Goal: Transaction & Acquisition: Purchase product/service

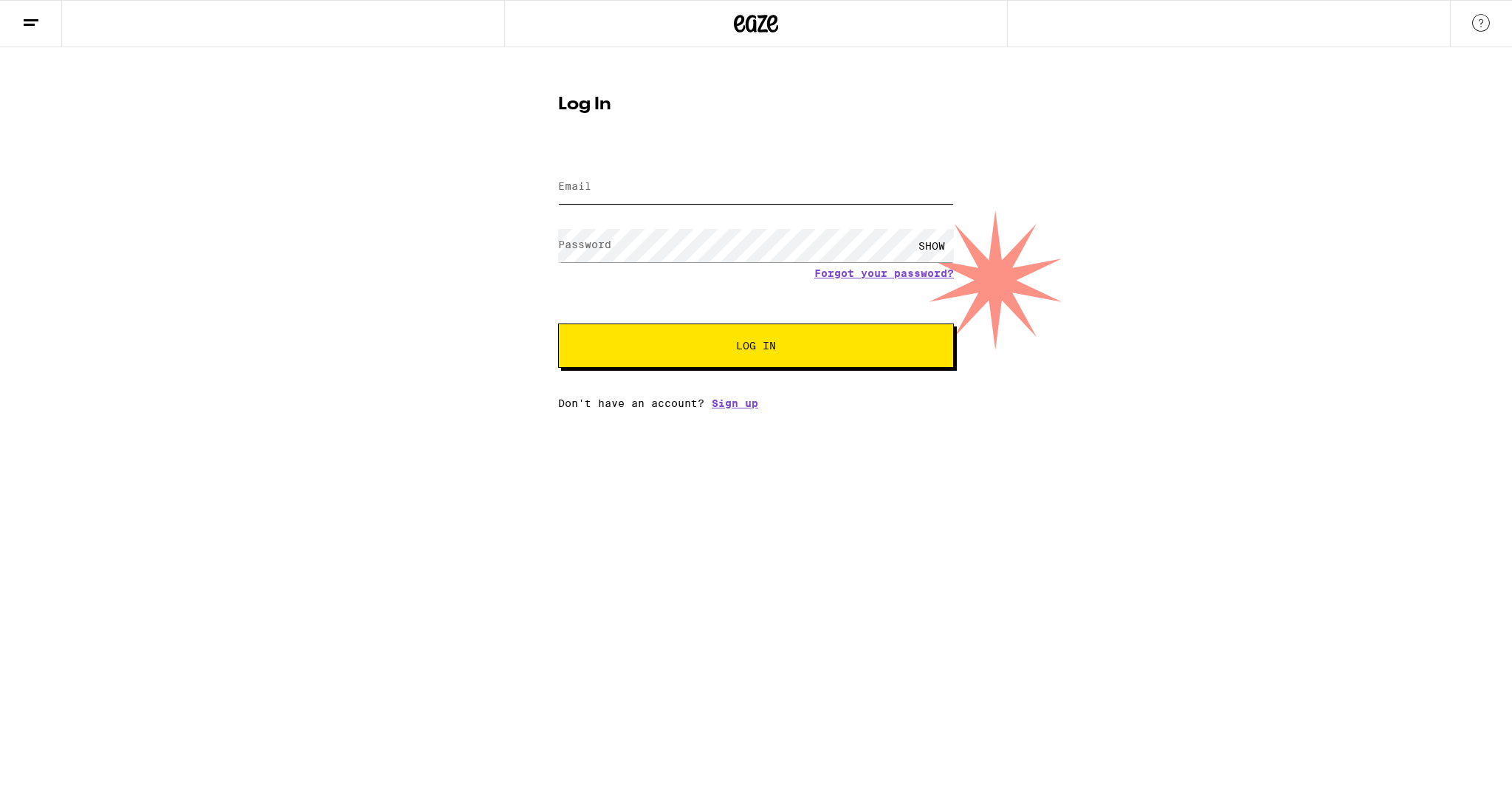
type input "[EMAIL_ADDRESS][DOMAIN_NAME]"
click at [719, 350] on span "Log In" at bounding box center [756, 346] width 277 height 10
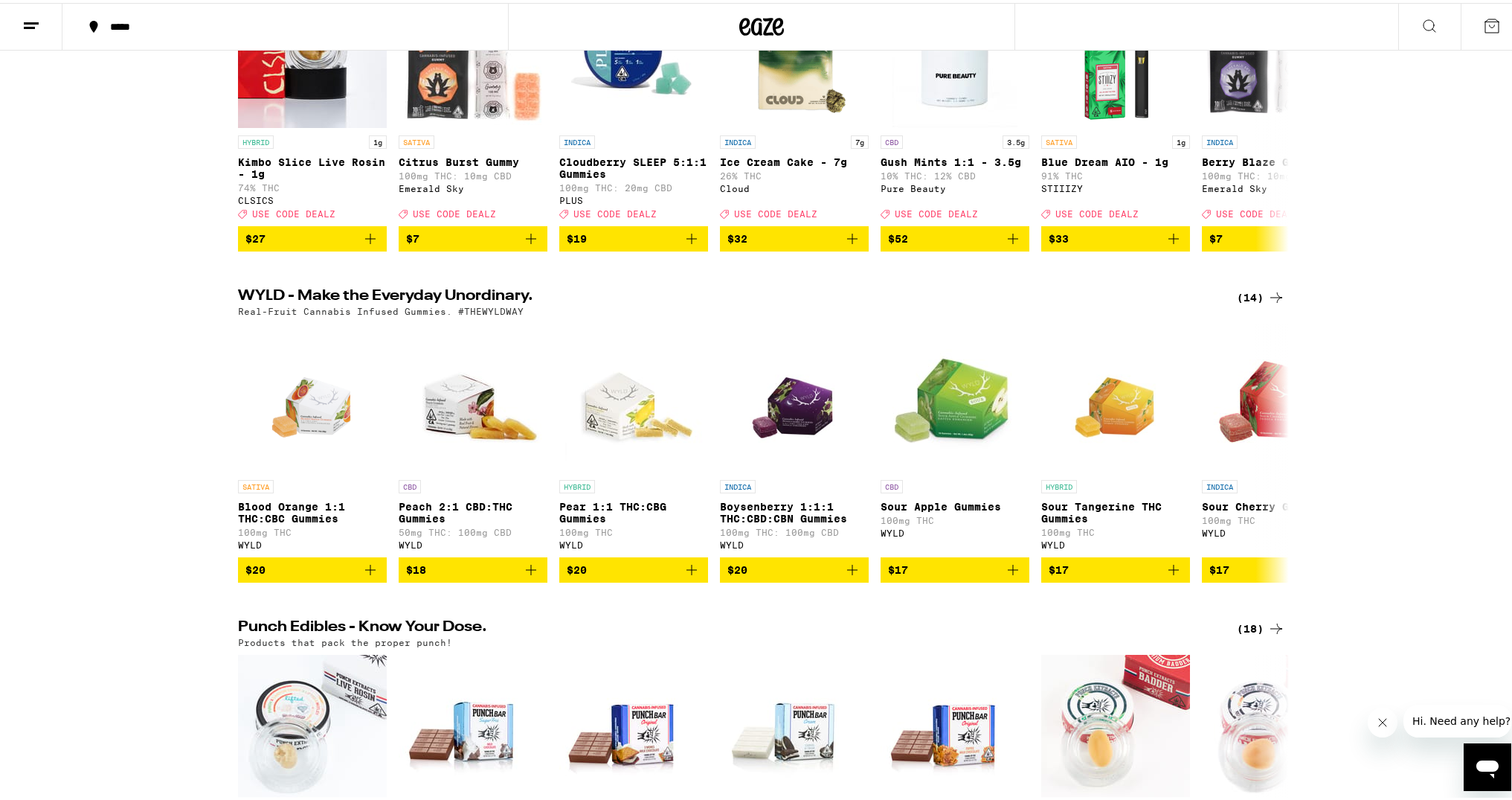
scroll to position [308, 0]
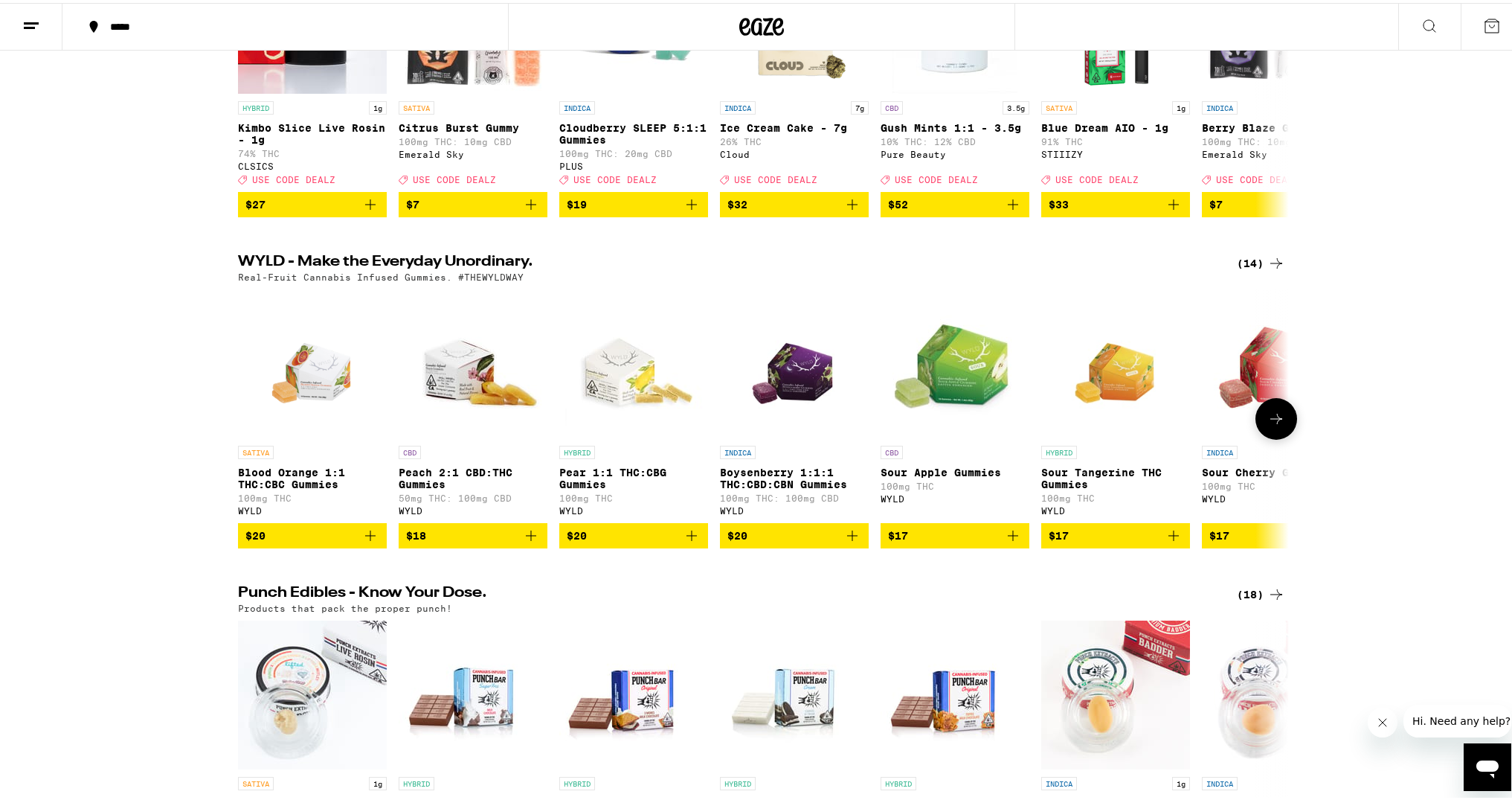
click at [1268, 425] on icon at bounding box center [1276, 416] width 18 height 18
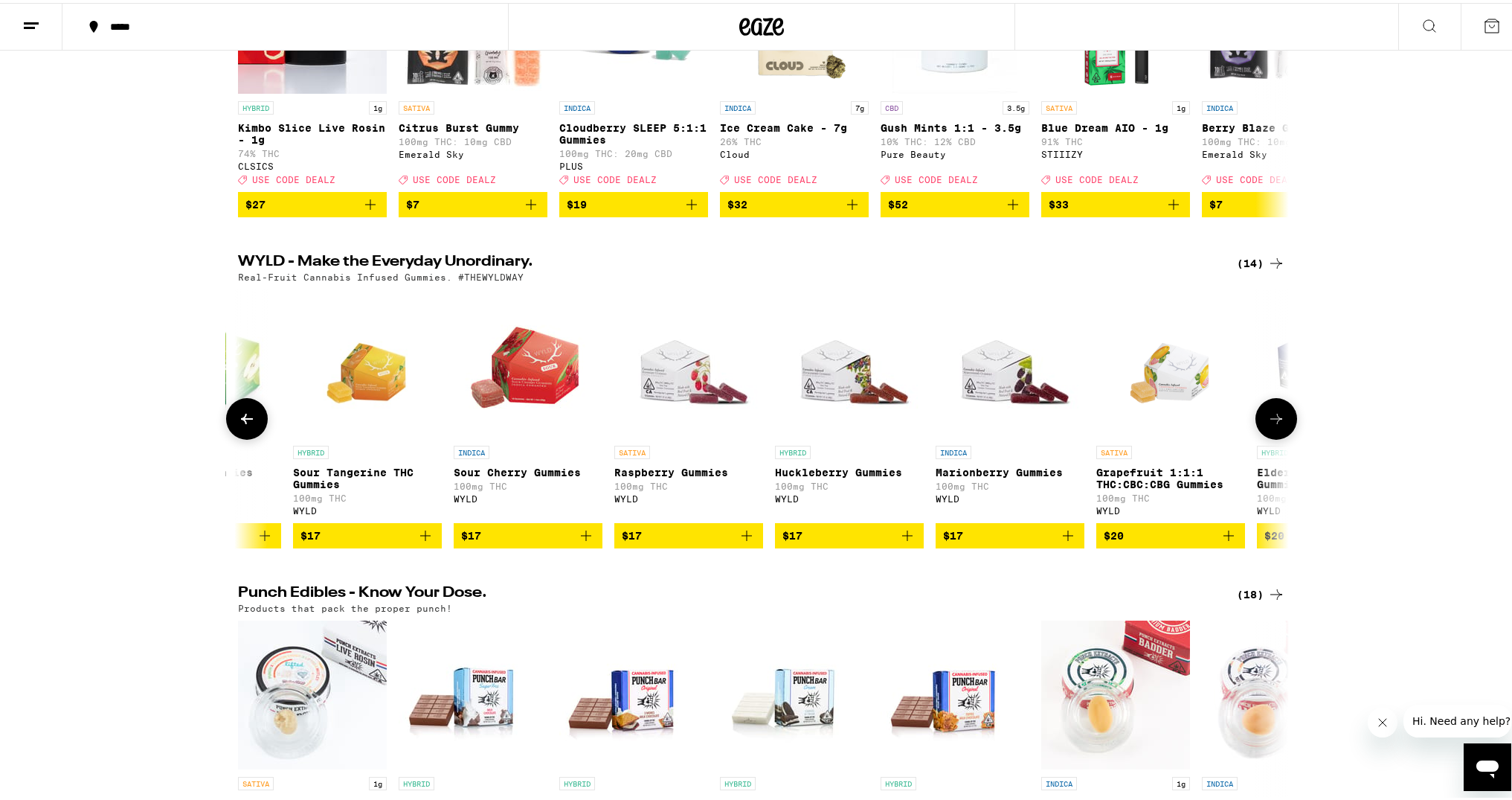
scroll to position [0, 885]
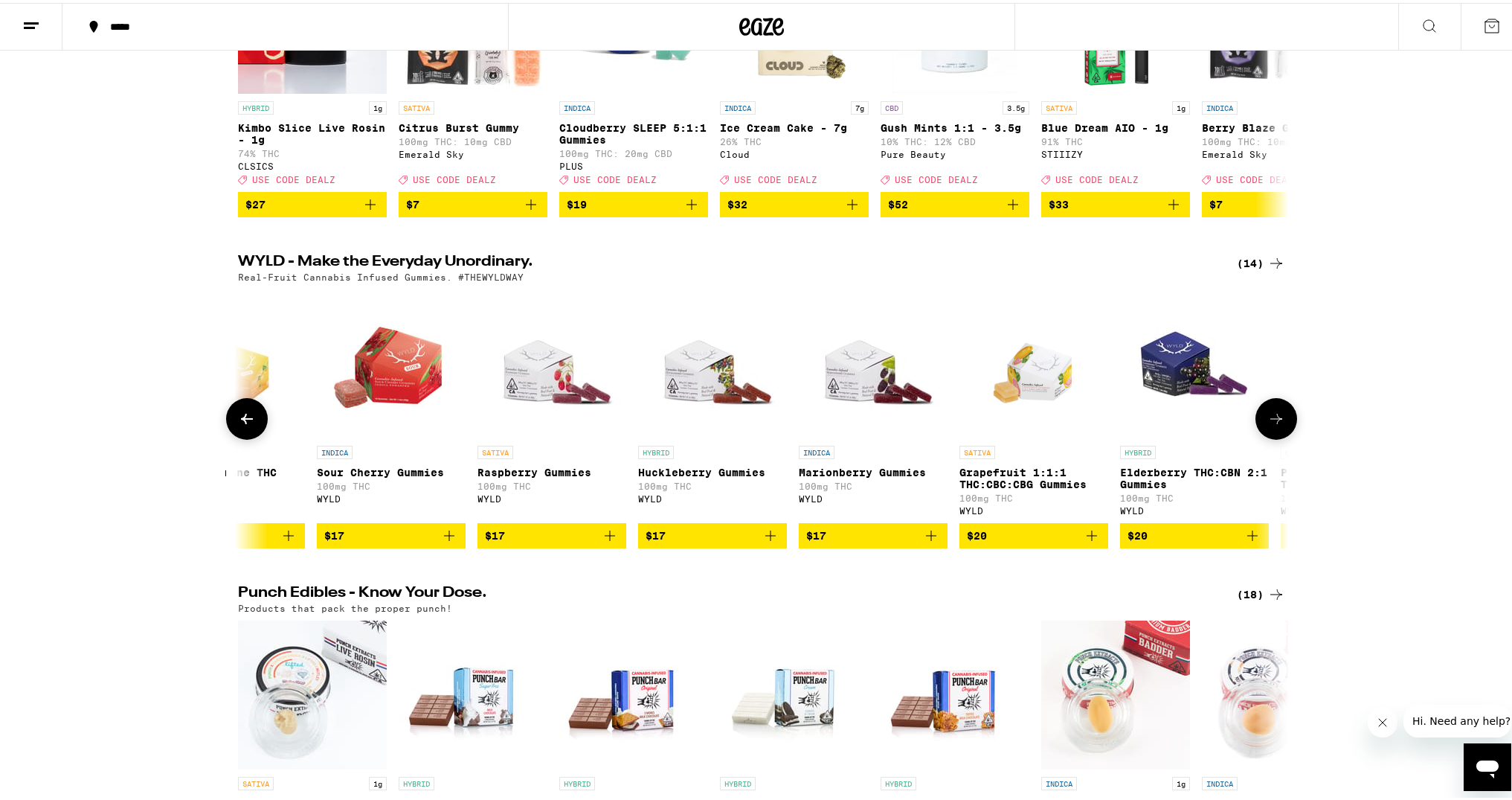
click at [446, 542] on icon "Add to bag" at bounding box center [449, 532] width 18 height 18
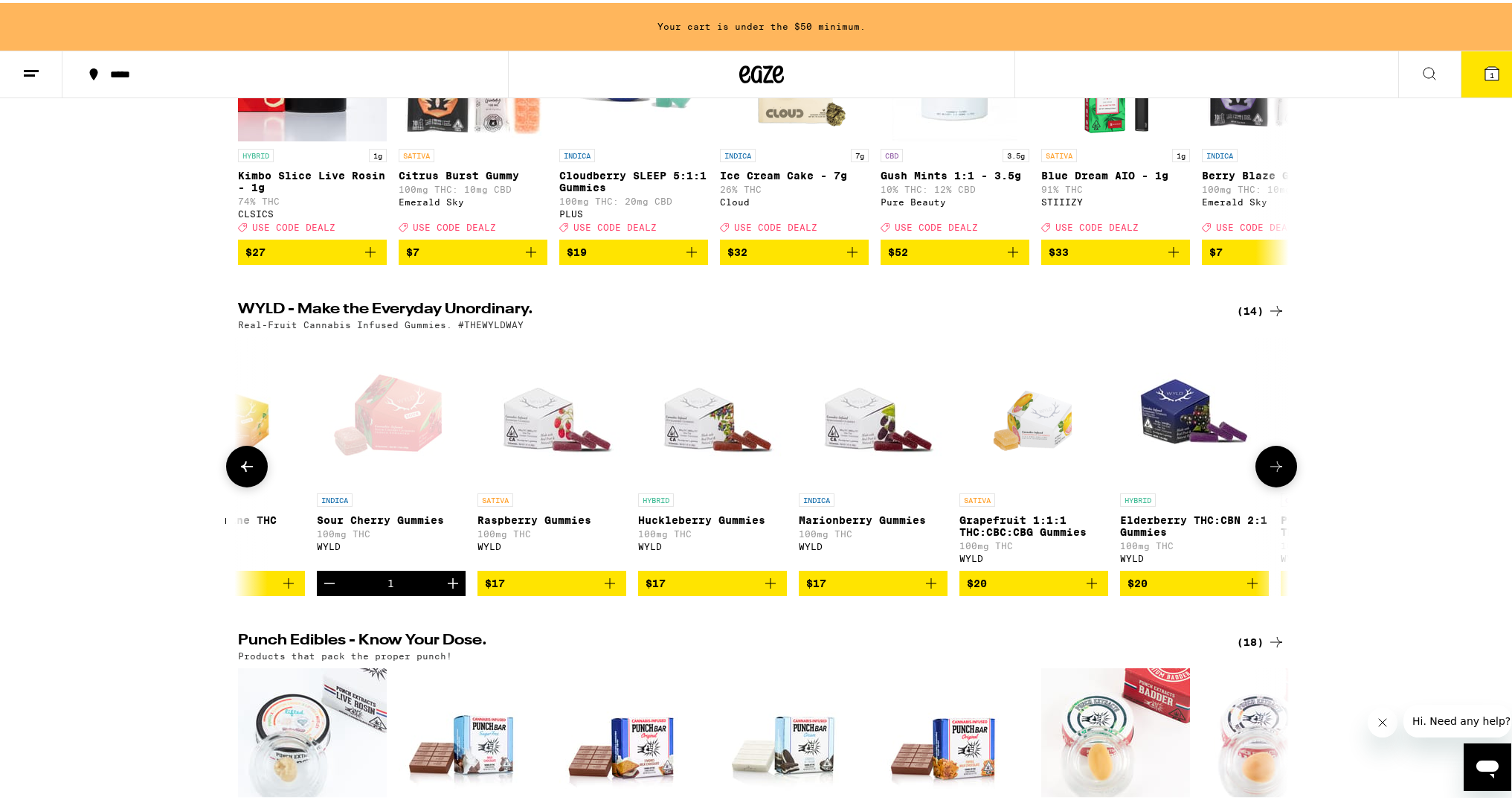
click at [448, 585] on icon "Increment" at bounding box center [453, 580] width 10 height 10
click at [929, 585] on icon "Add to bag" at bounding box center [931, 580] width 10 height 10
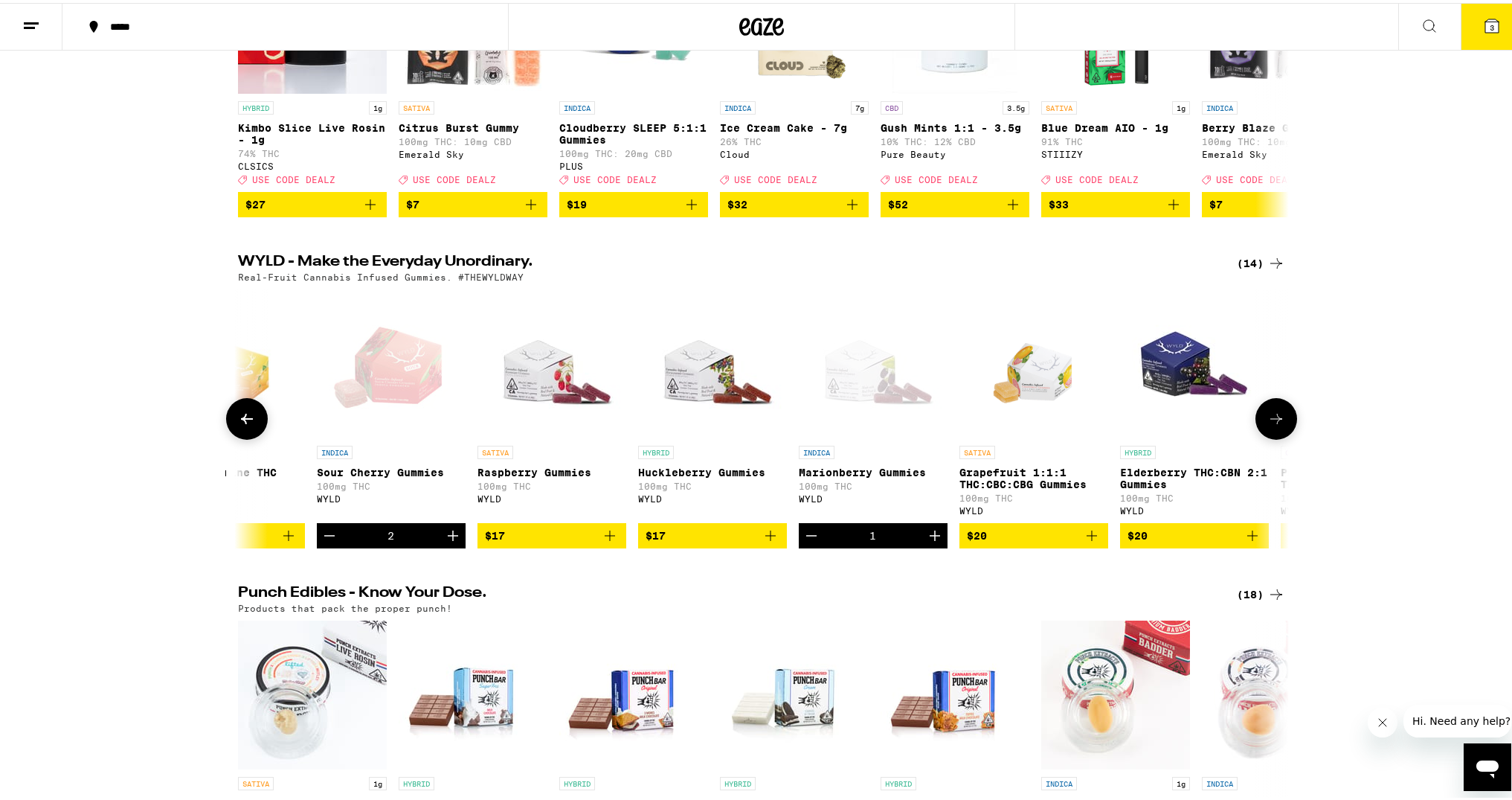
click at [1271, 425] on icon at bounding box center [1276, 416] width 18 height 18
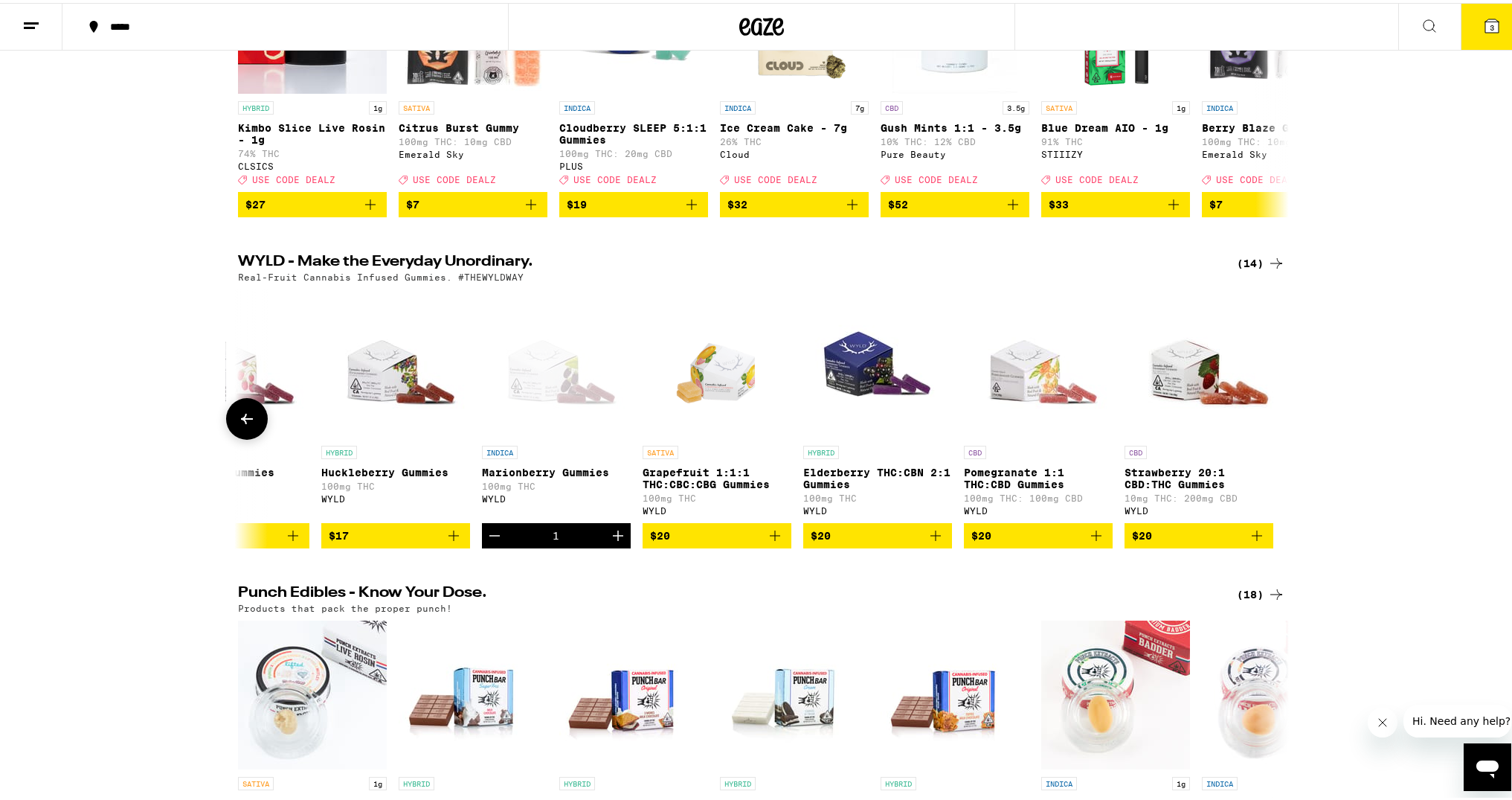
click at [241, 421] on icon at bounding box center [247, 416] width 12 height 10
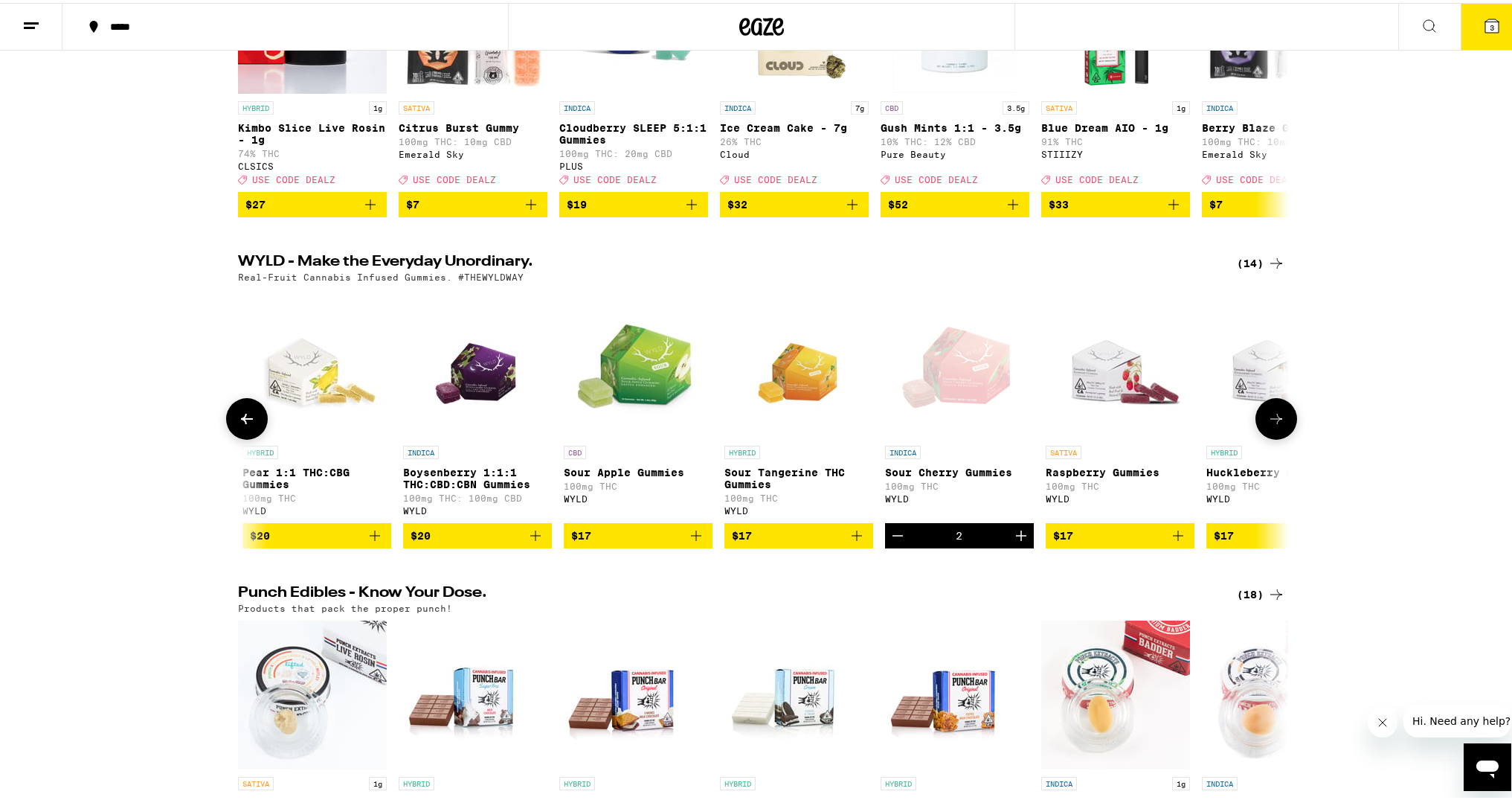
click at [241, 421] on icon at bounding box center [247, 416] width 12 height 10
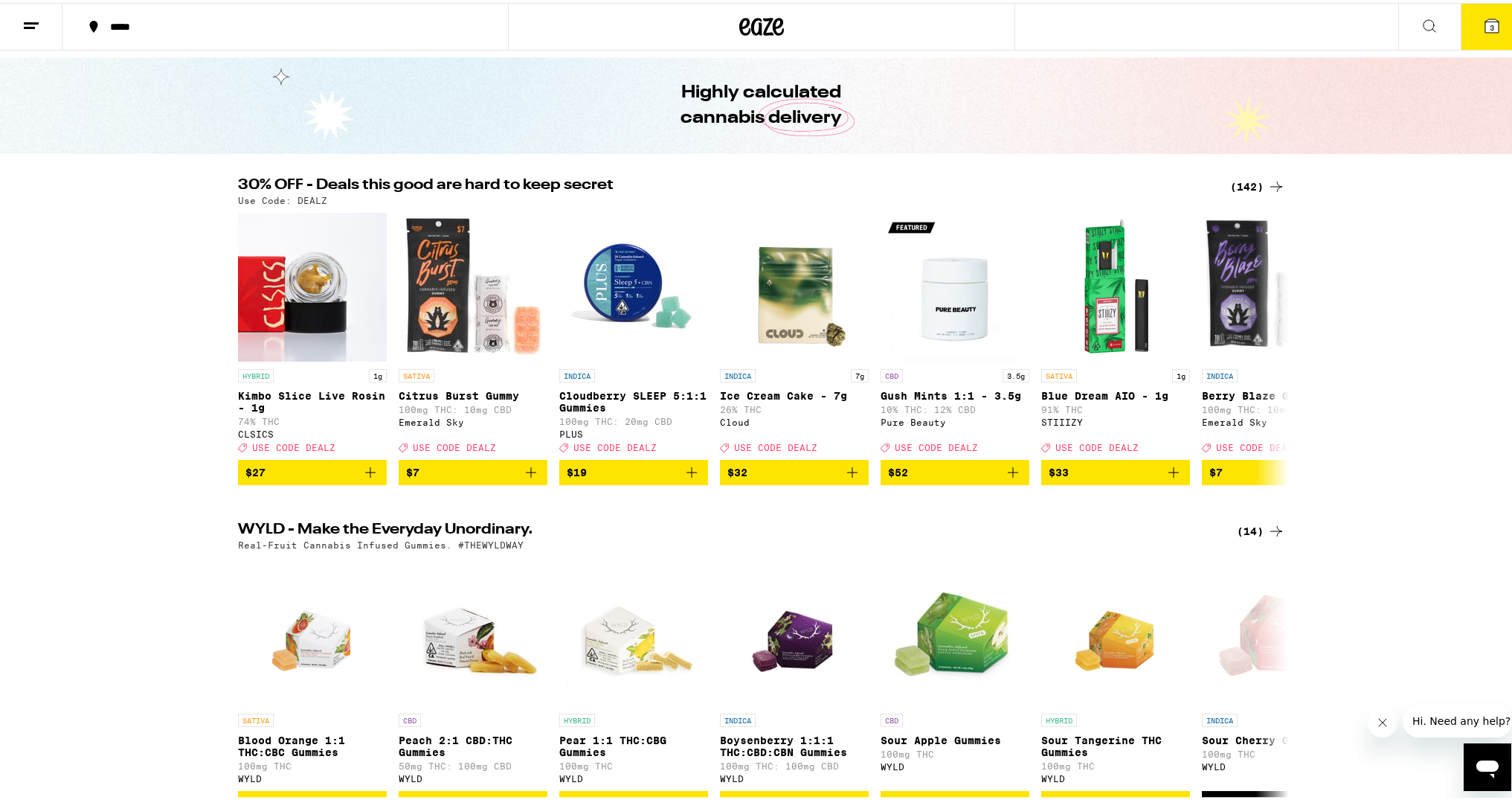
scroll to position [0, 0]
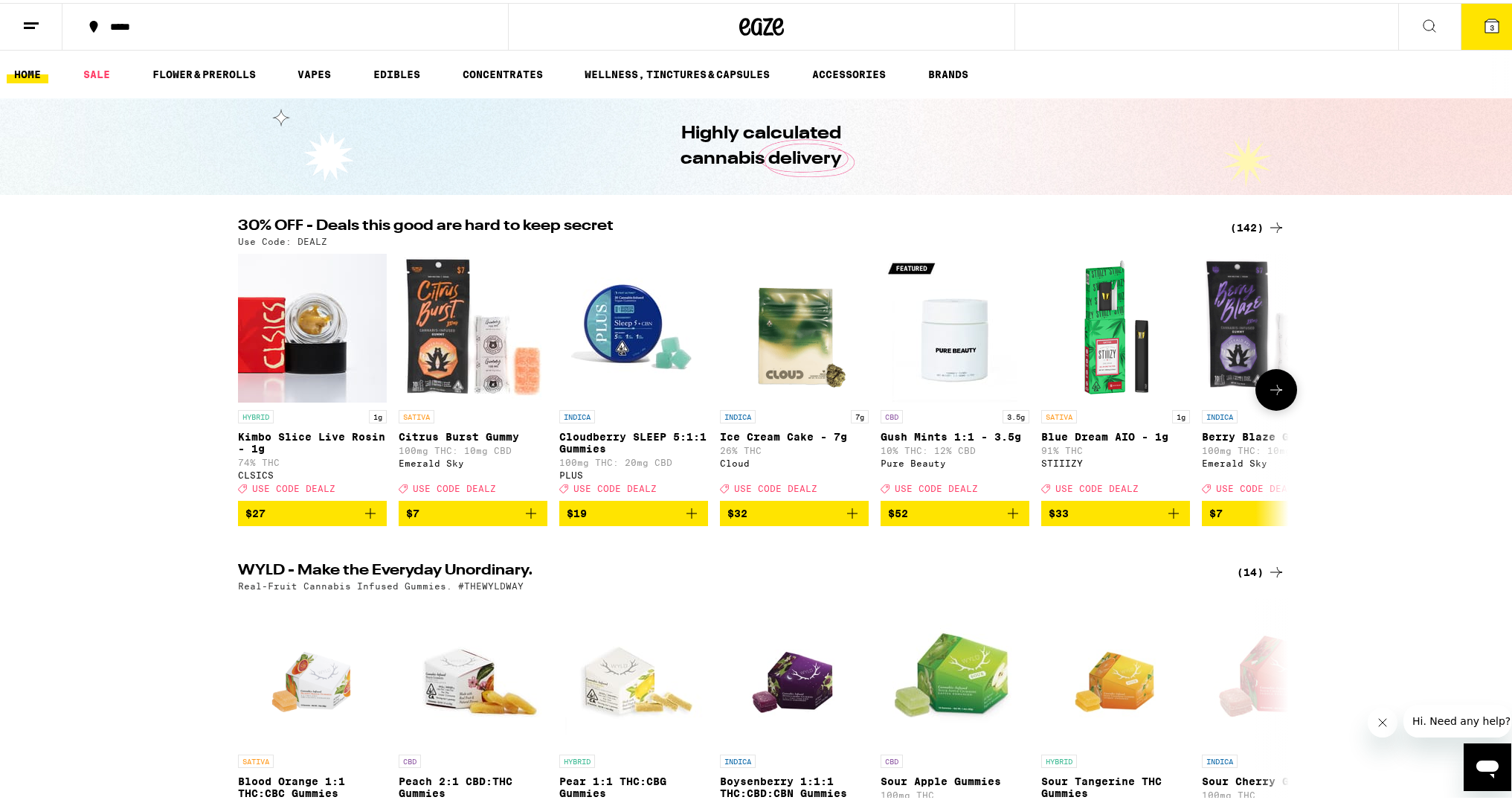
click at [1275, 391] on icon at bounding box center [1276, 387] width 18 height 18
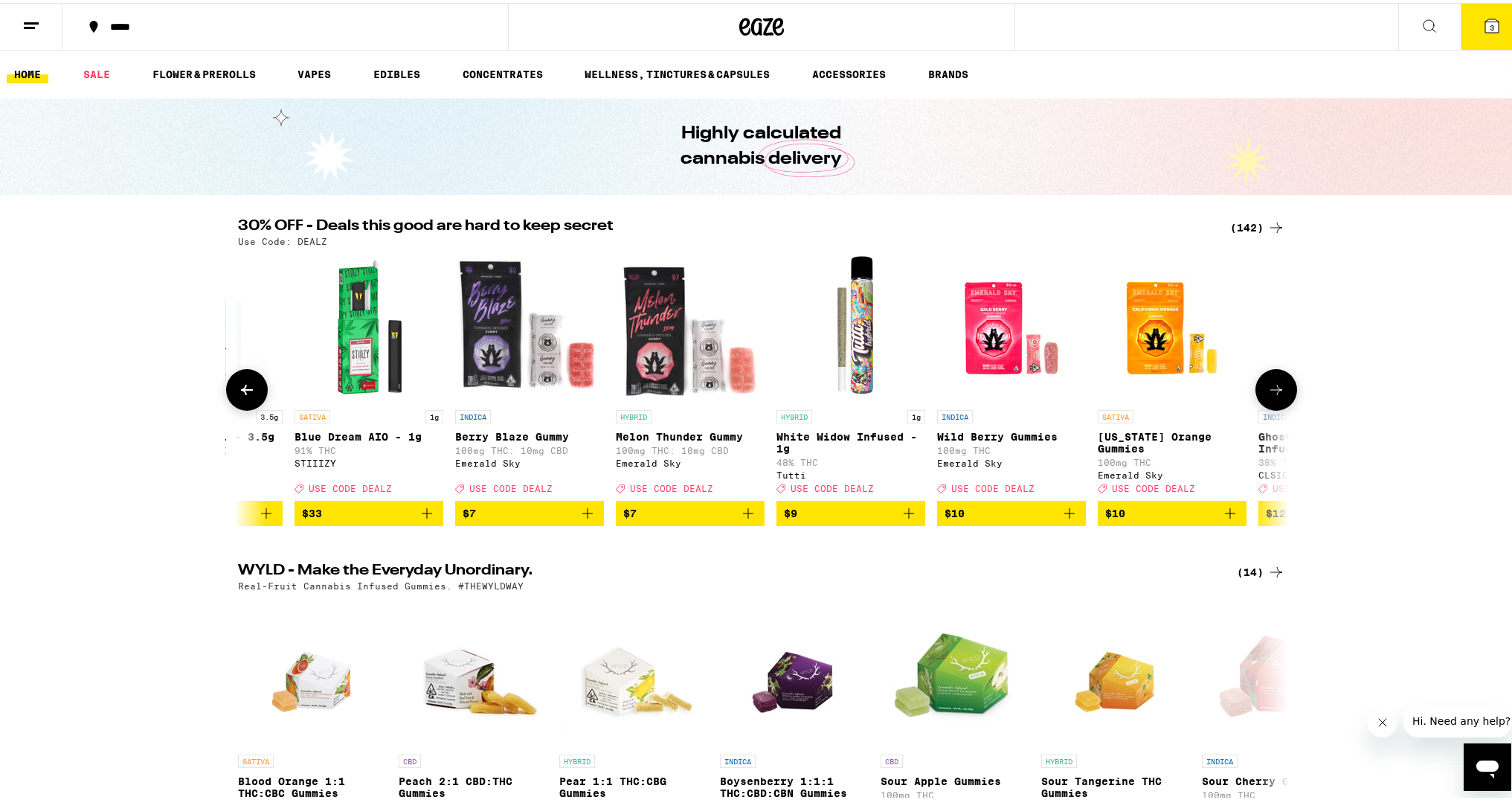
scroll to position [0, 885]
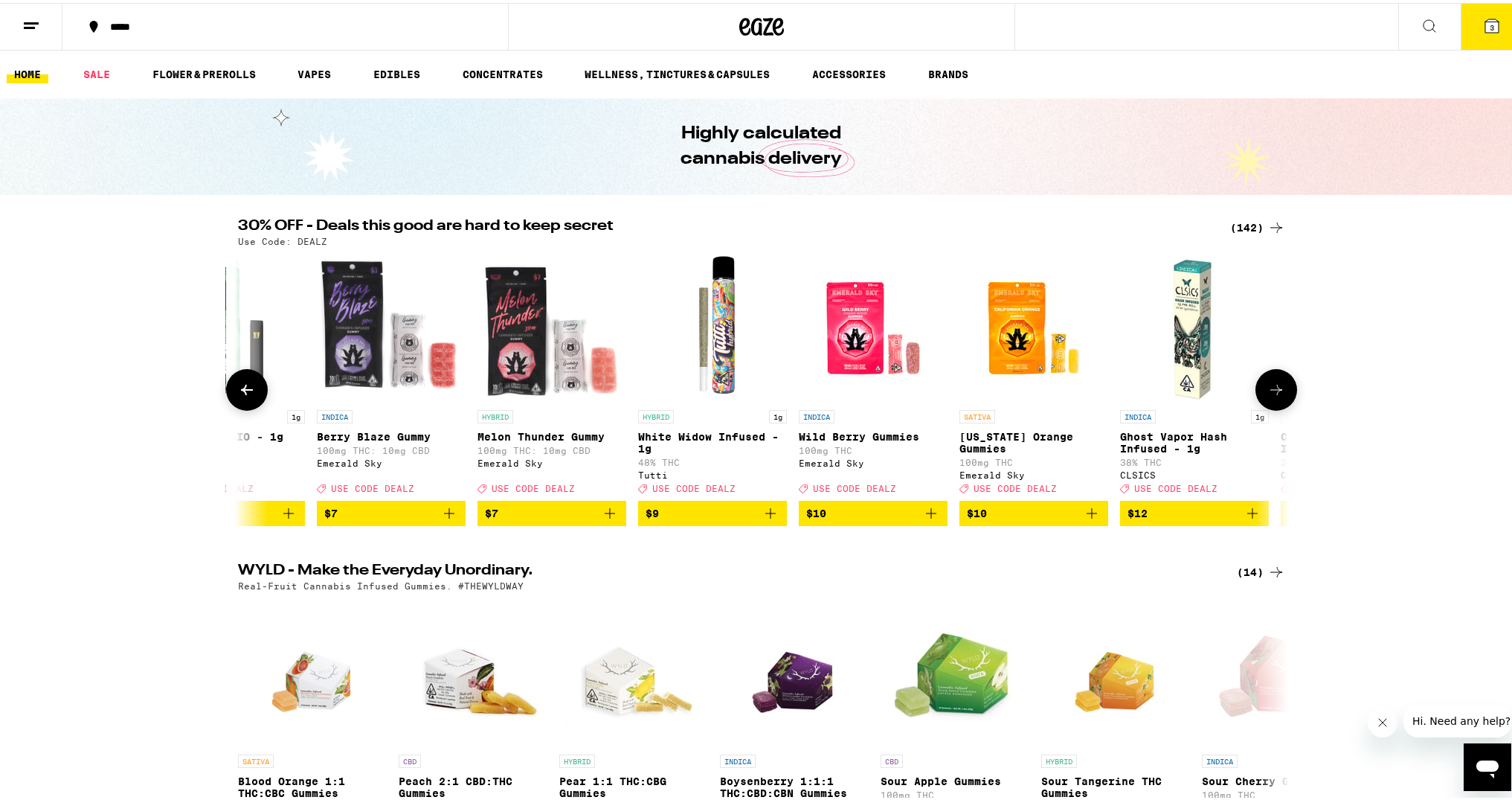
click at [1275, 391] on icon at bounding box center [1276, 387] width 18 height 18
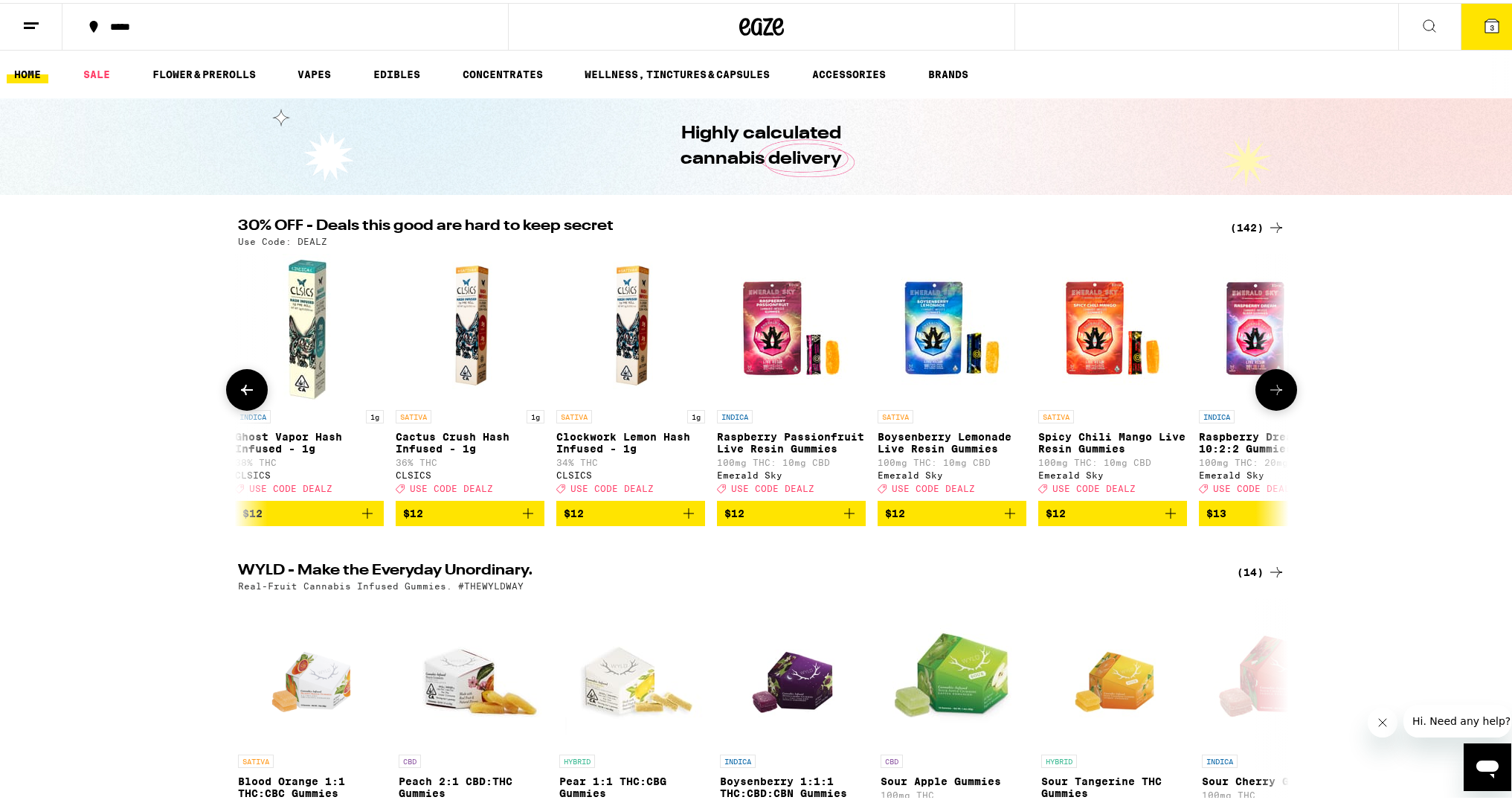
click at [1275, 391] on icon at bounding box center [1276, 387] width 18 height 18
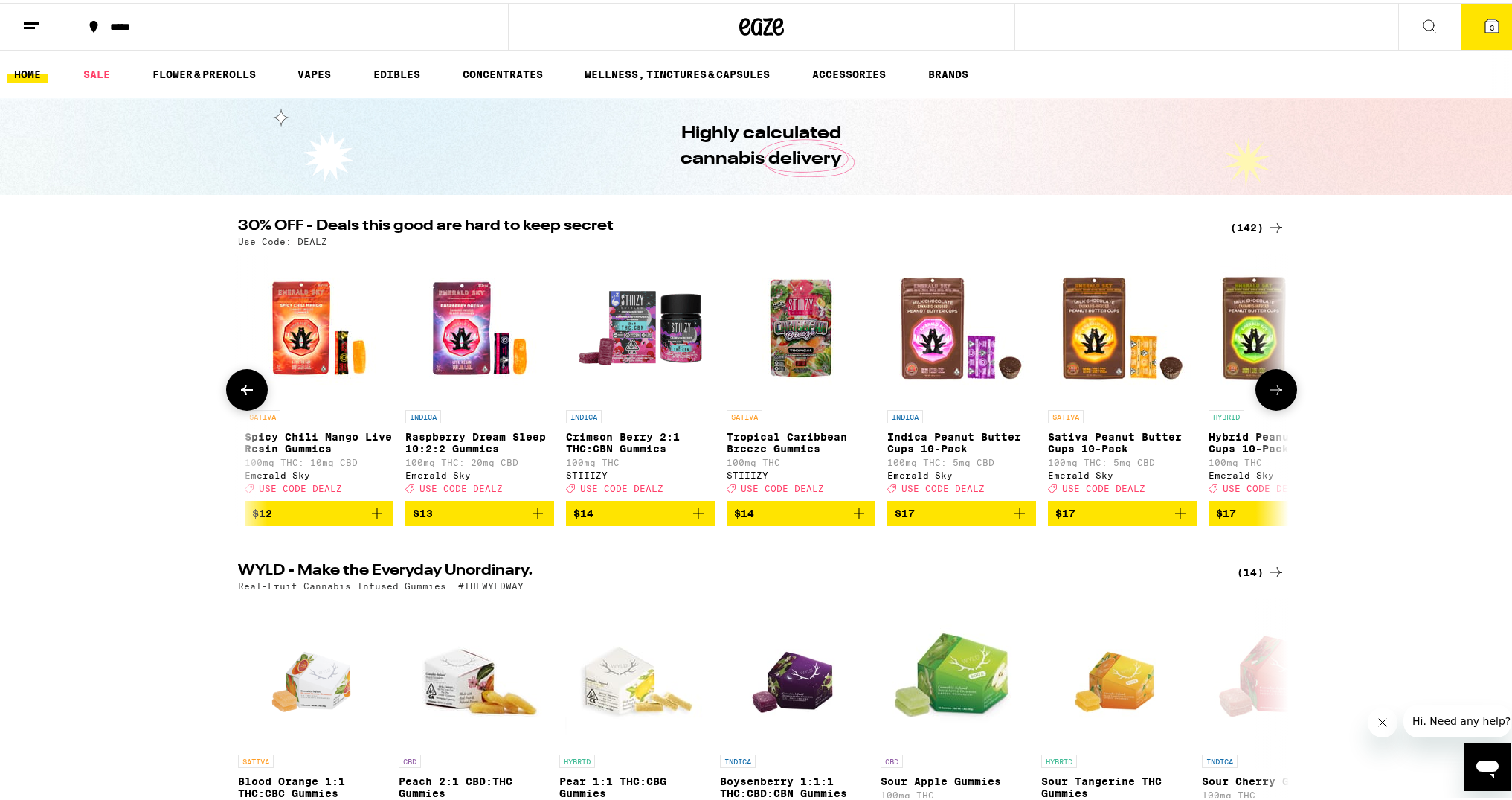
scroll to position [0, 2655]
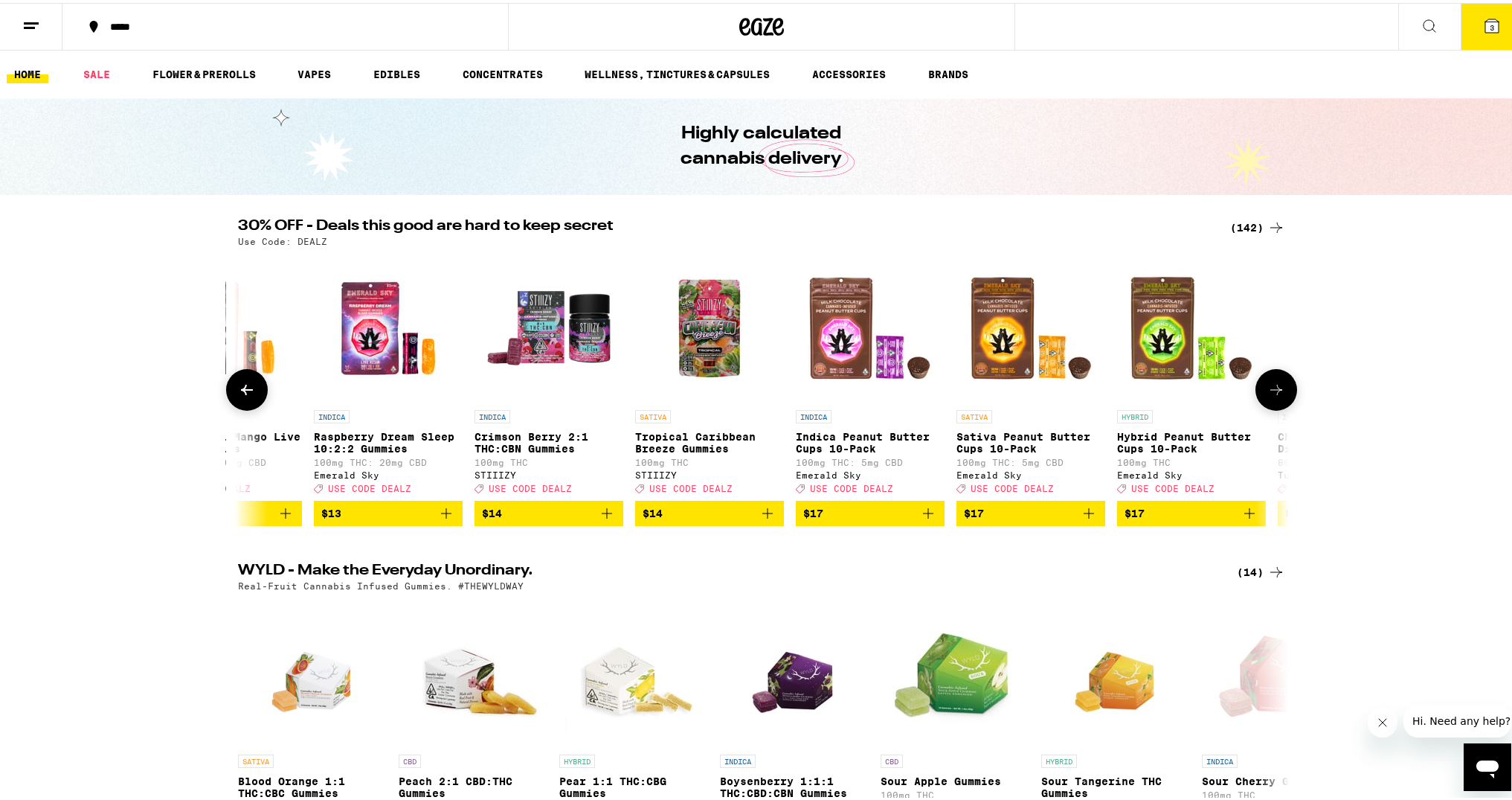
click at [1275, 391] on icon at bounding box center [1276, 387] width 18 height 18
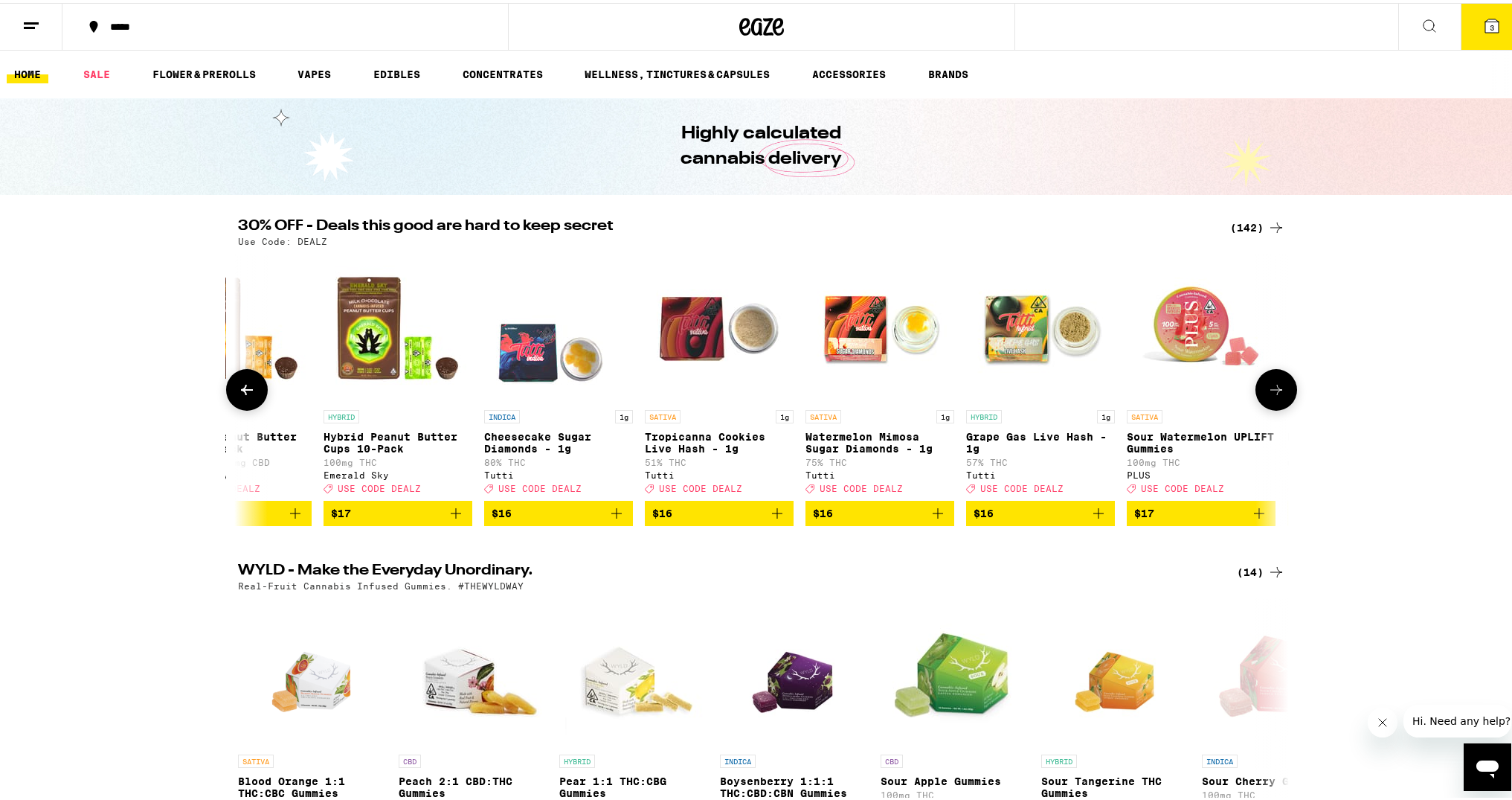
scroll to position [0, 3540]
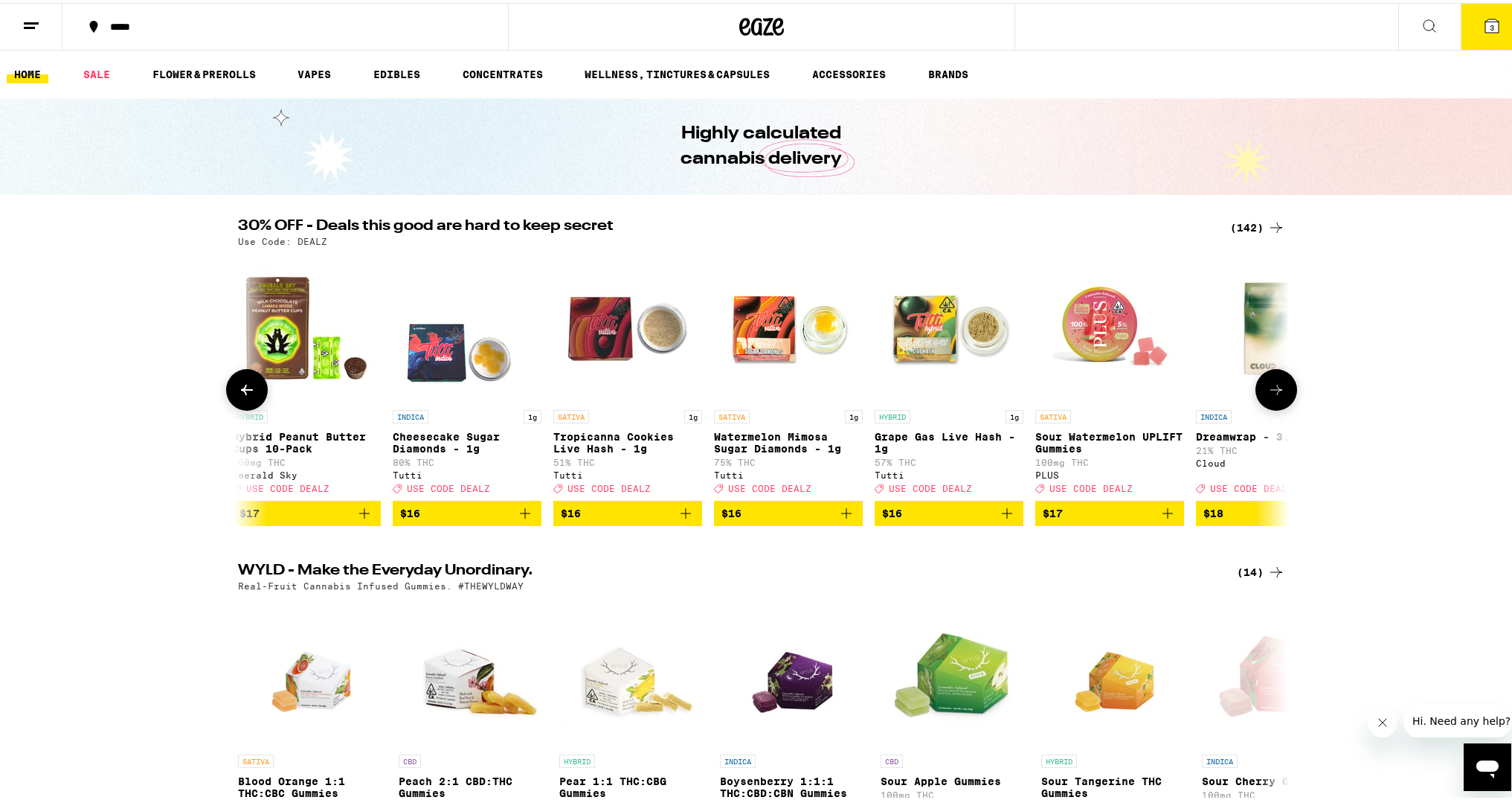
click at [1167, 519] on icon "Add to bag" at bounding box center [1167, 509] width 18 height 18
click at [1101, 348] on div "Open page for Sour Watermelon UPLIFT Gummies from PLUS" at bounding box center [1109, 325] width 149 height 149
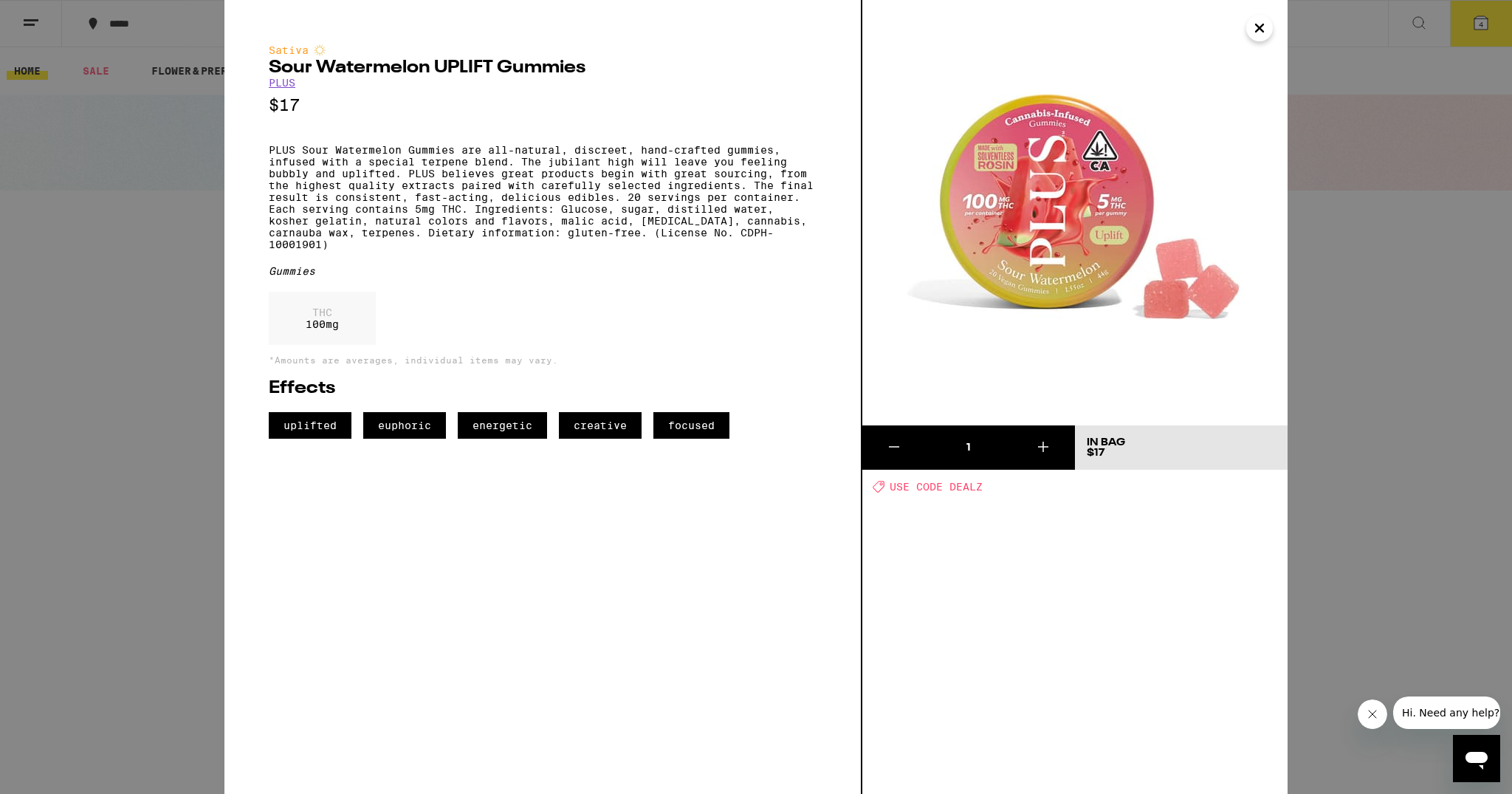
click at [1256, 35] on icon "Close" at bounding box center [1259, 28] width 18 height 22
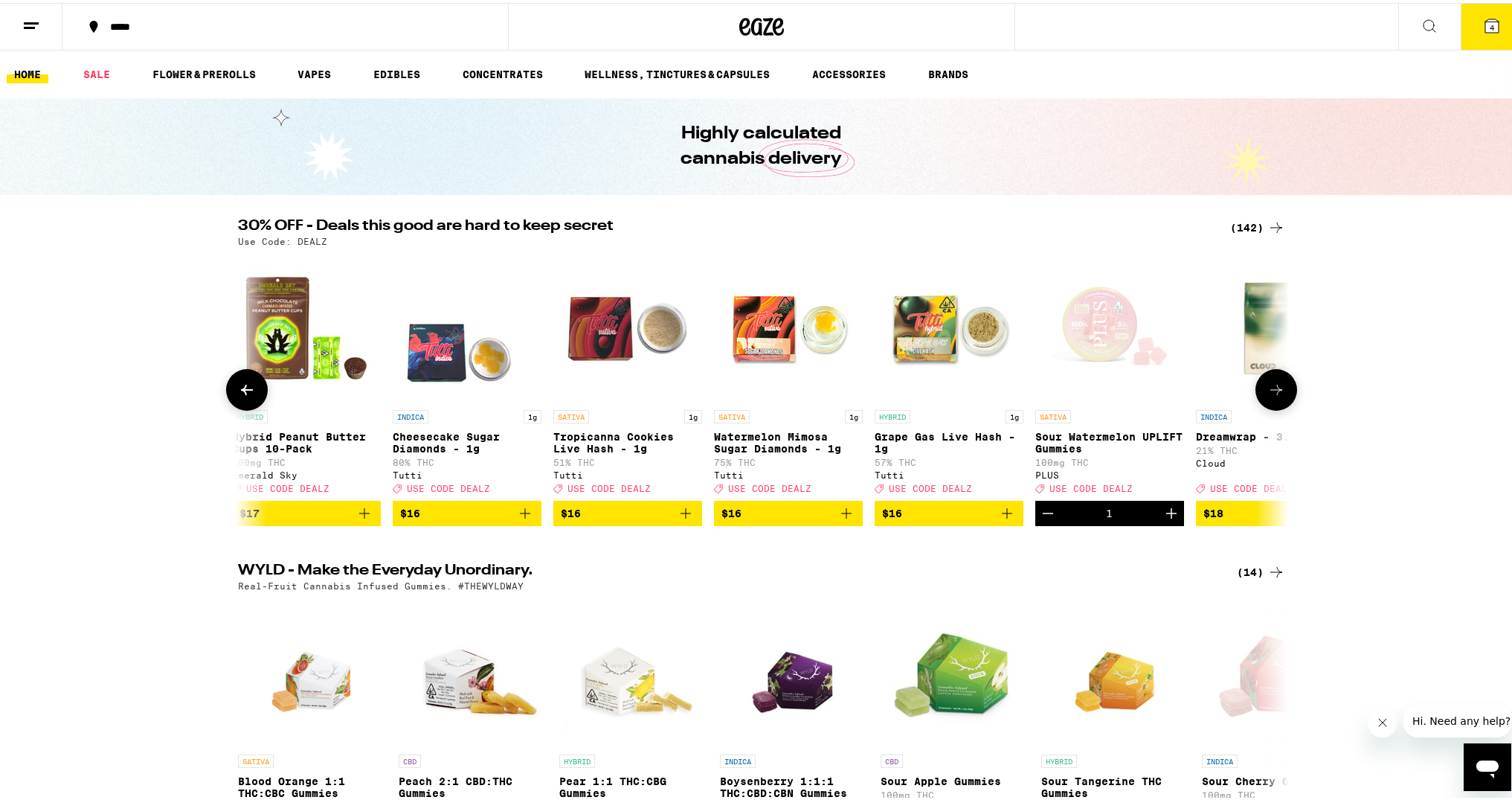
click at [1271, 383] on button at bounding box center [1276, 387] width 42 height 42
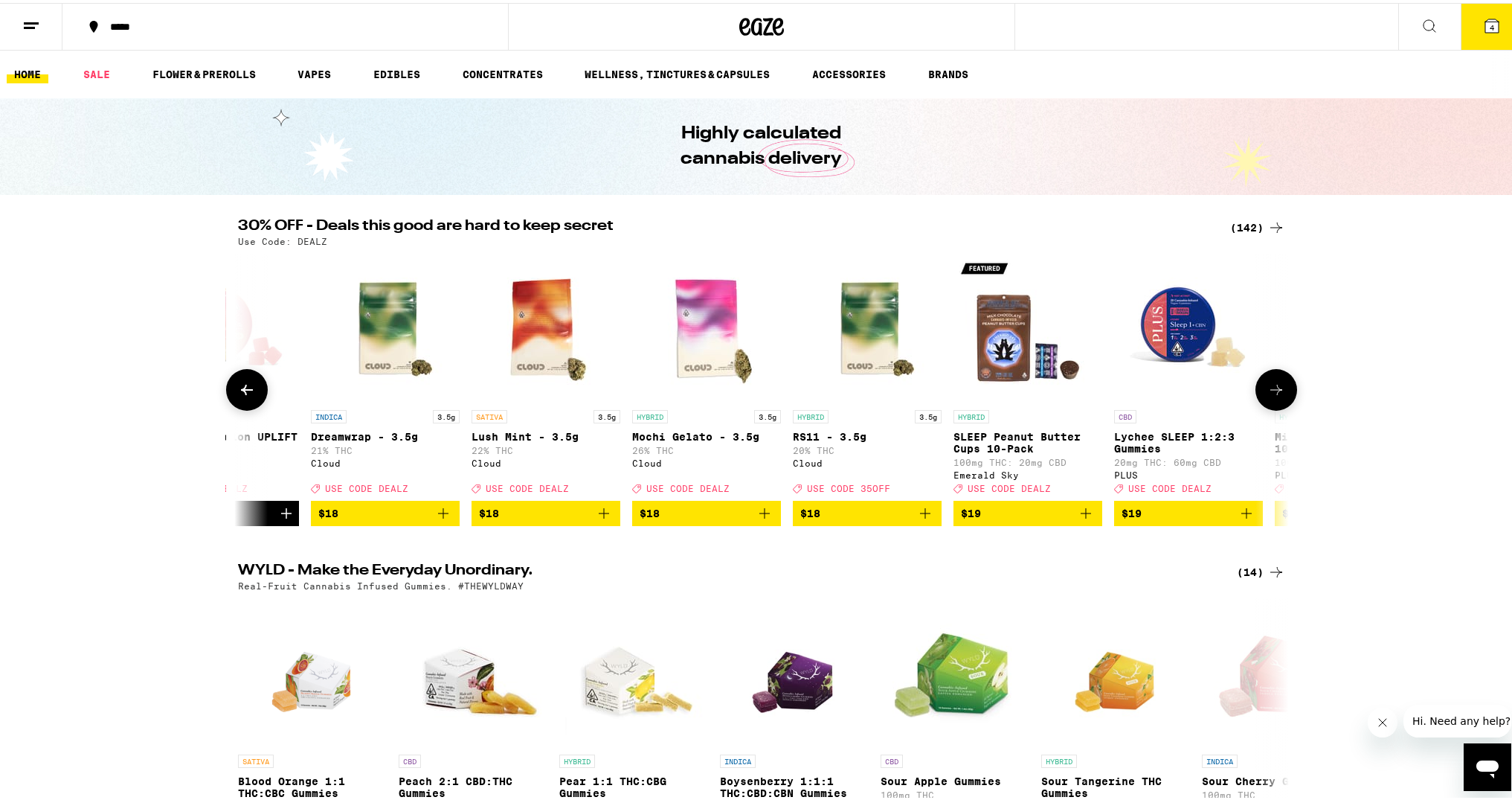
click at [1270, 387] on icon at bounding box center [1276, 387] width 18 height 18
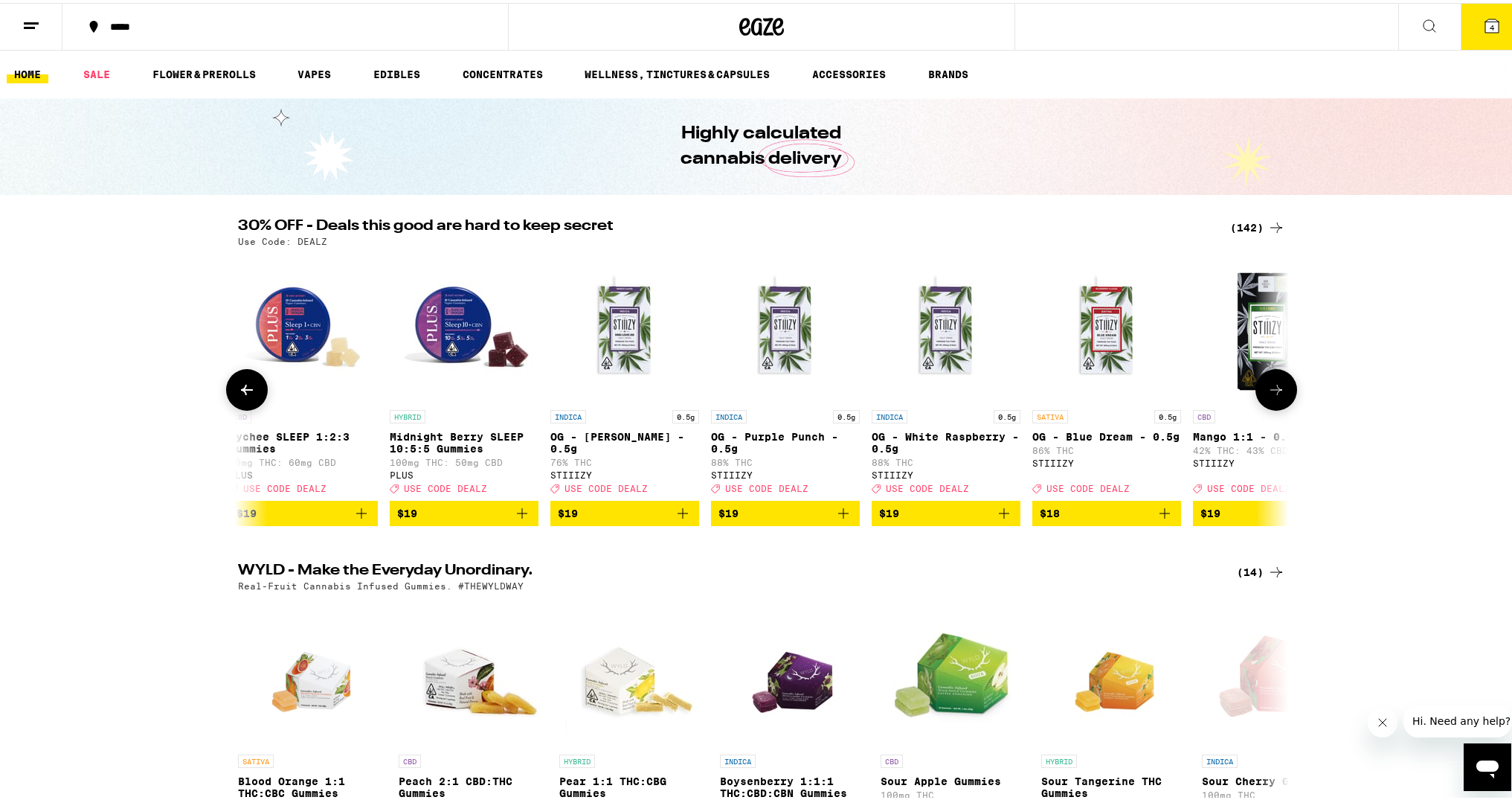
click at [1270, 387] on icon at bounding box center [1276, 387] width 18 height 18
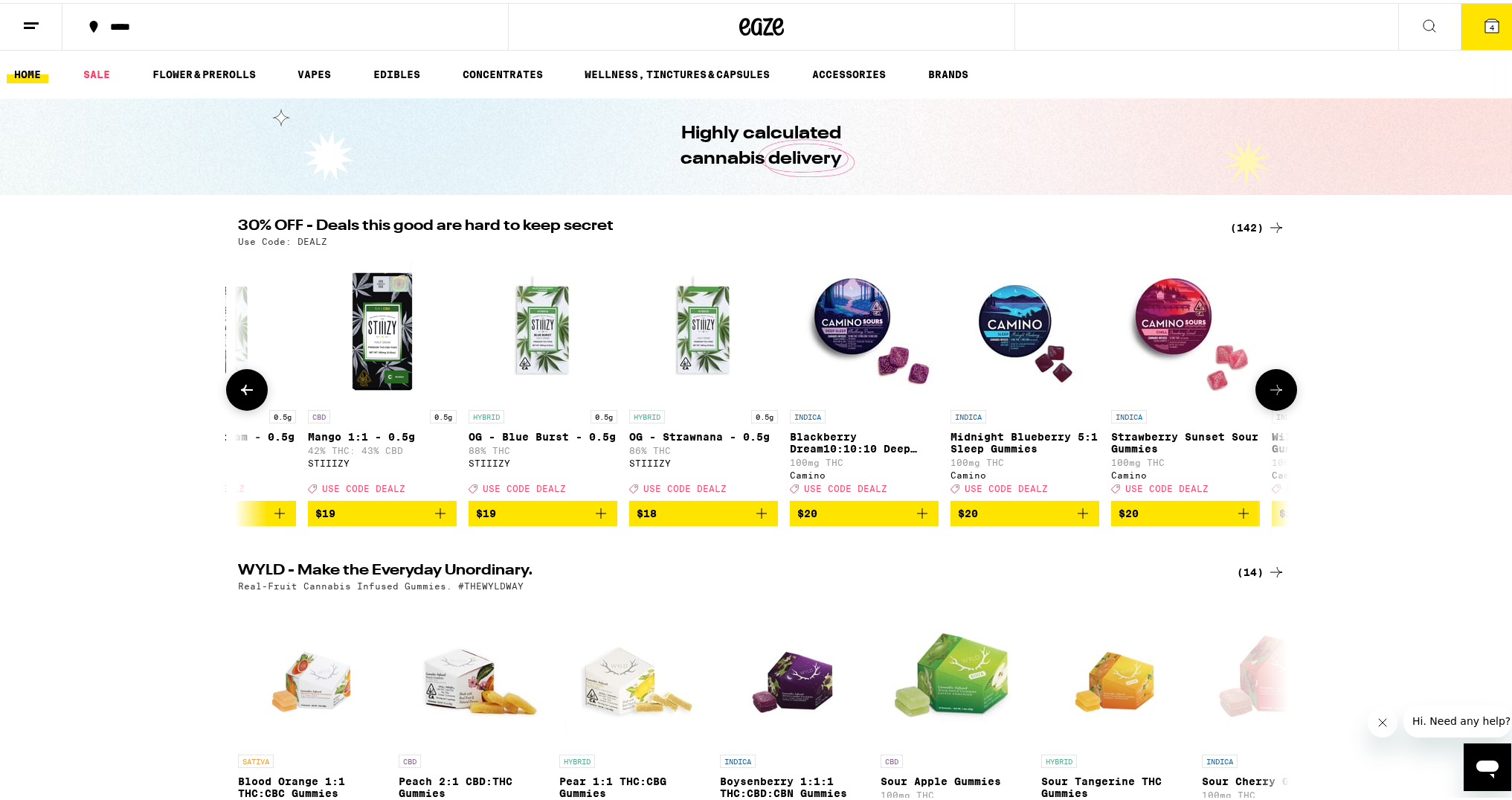
click at [1271, 390] on icon at bounding box center [1276, 387] width 18 height 18
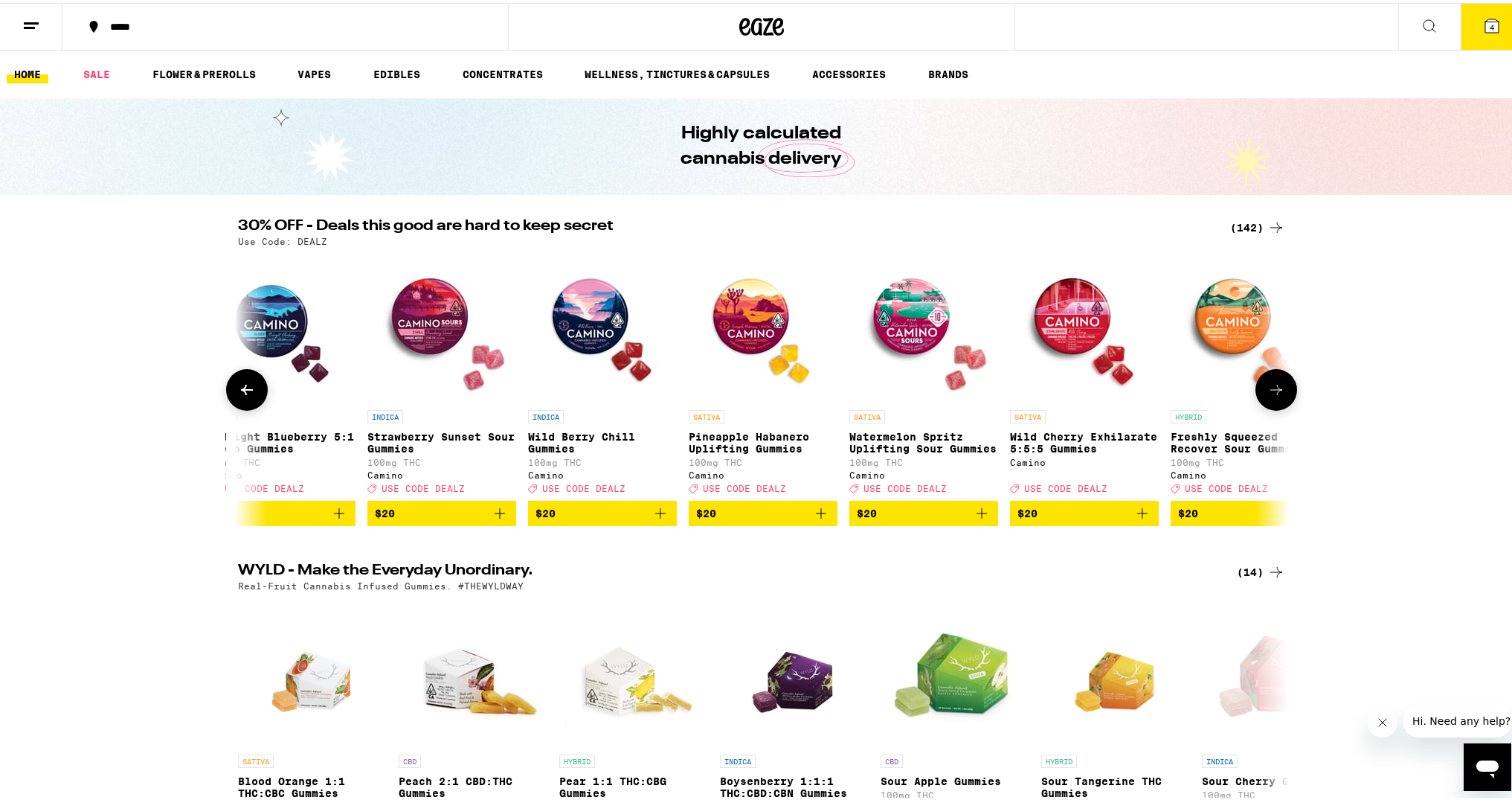
scroll to position [0, 7080]
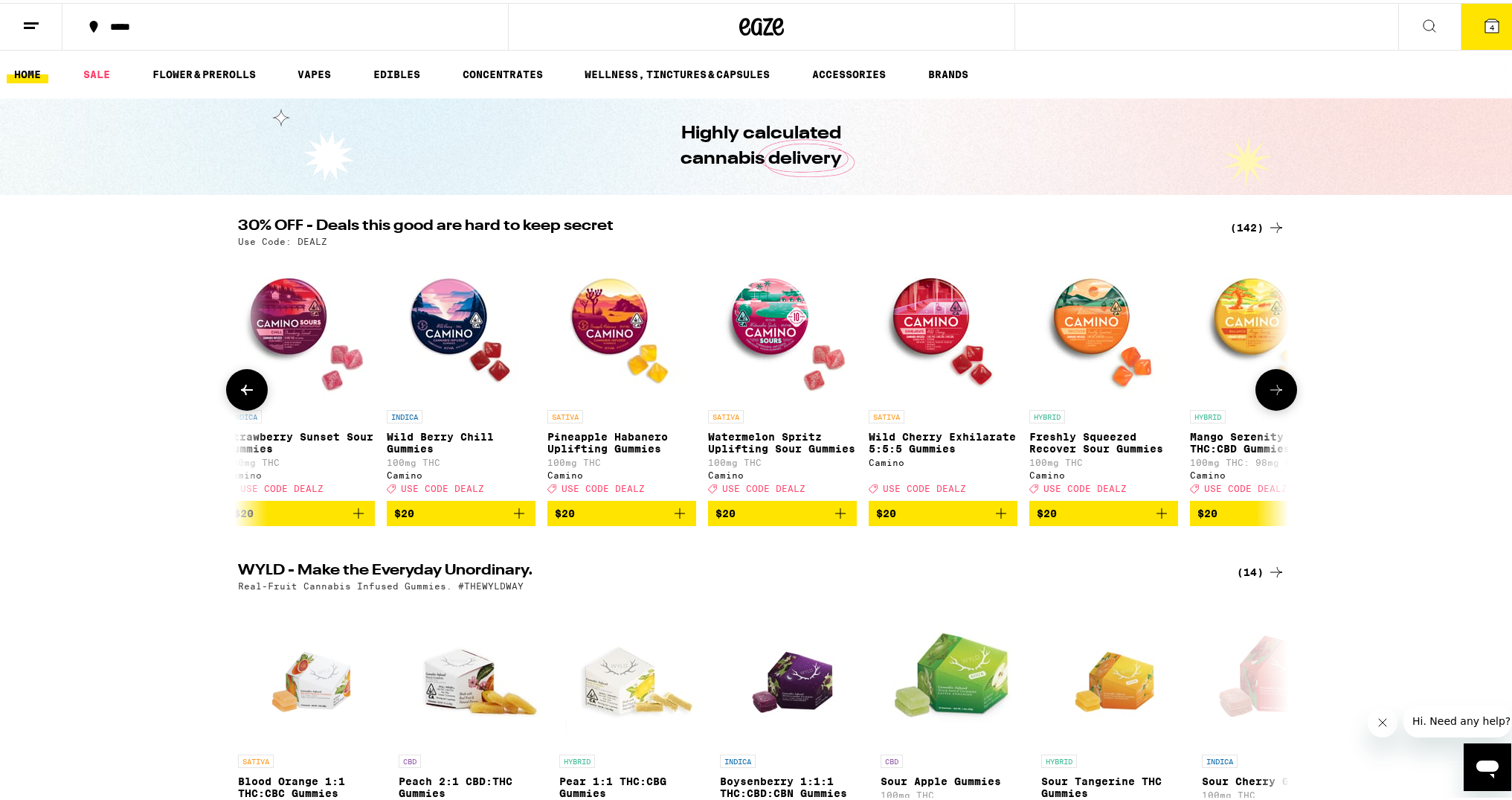
click at [244, 389] on icon at bounding box center [246, 387] width 18 height 18
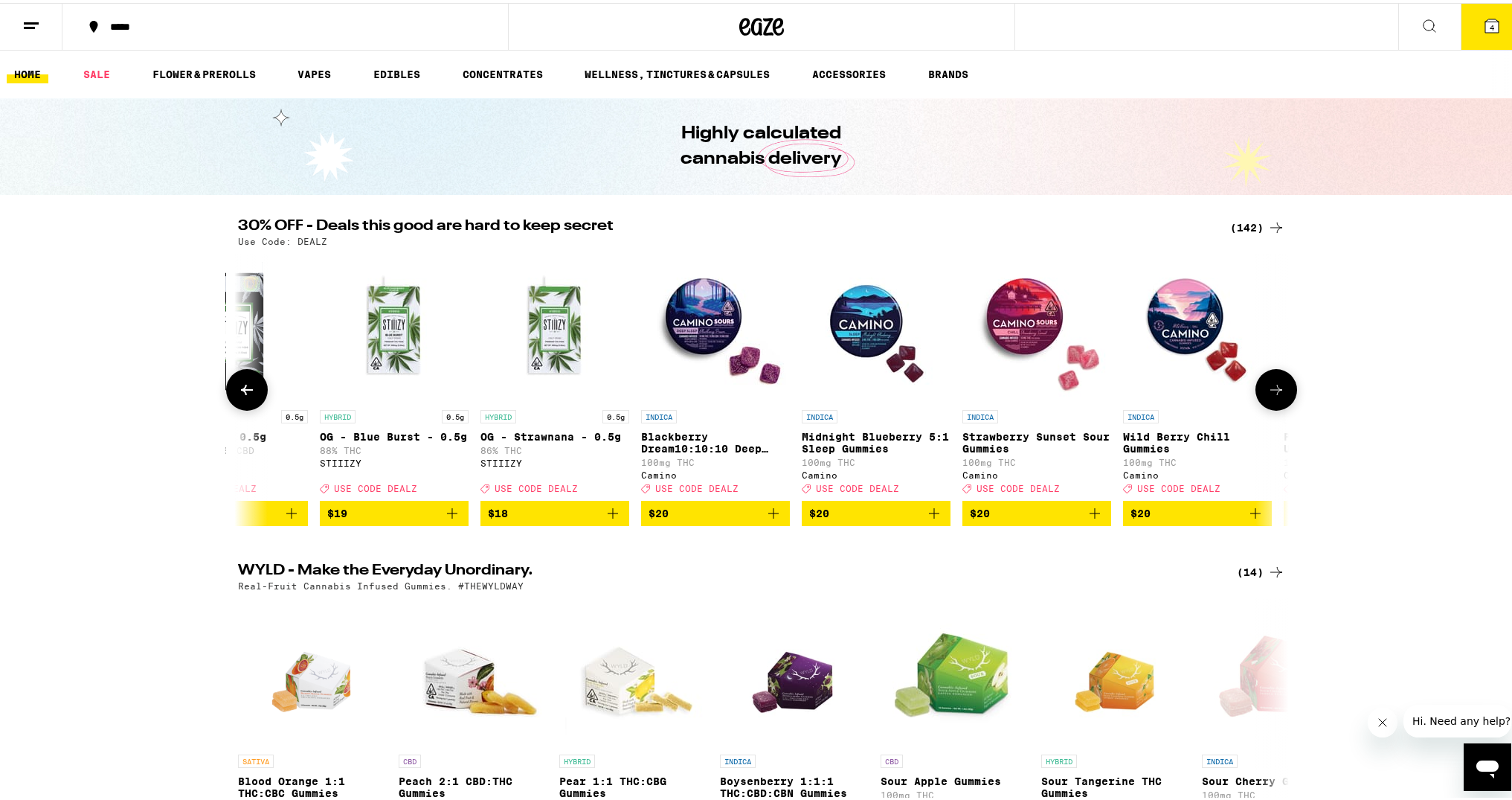
scroll to position [0, 6195]
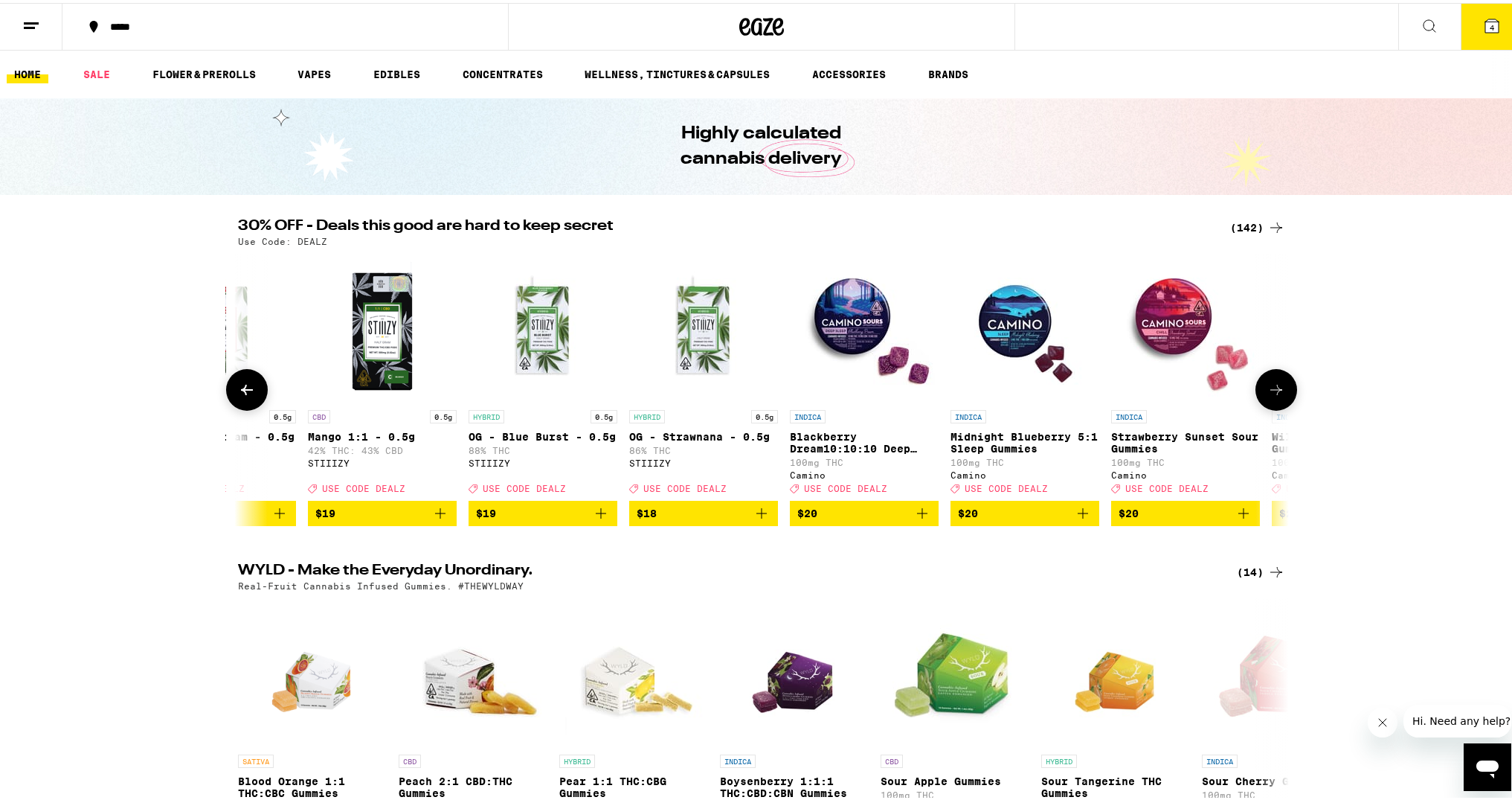
click at [1268, 396] on icon at bounding box center [1276, 387] width 18 height 18
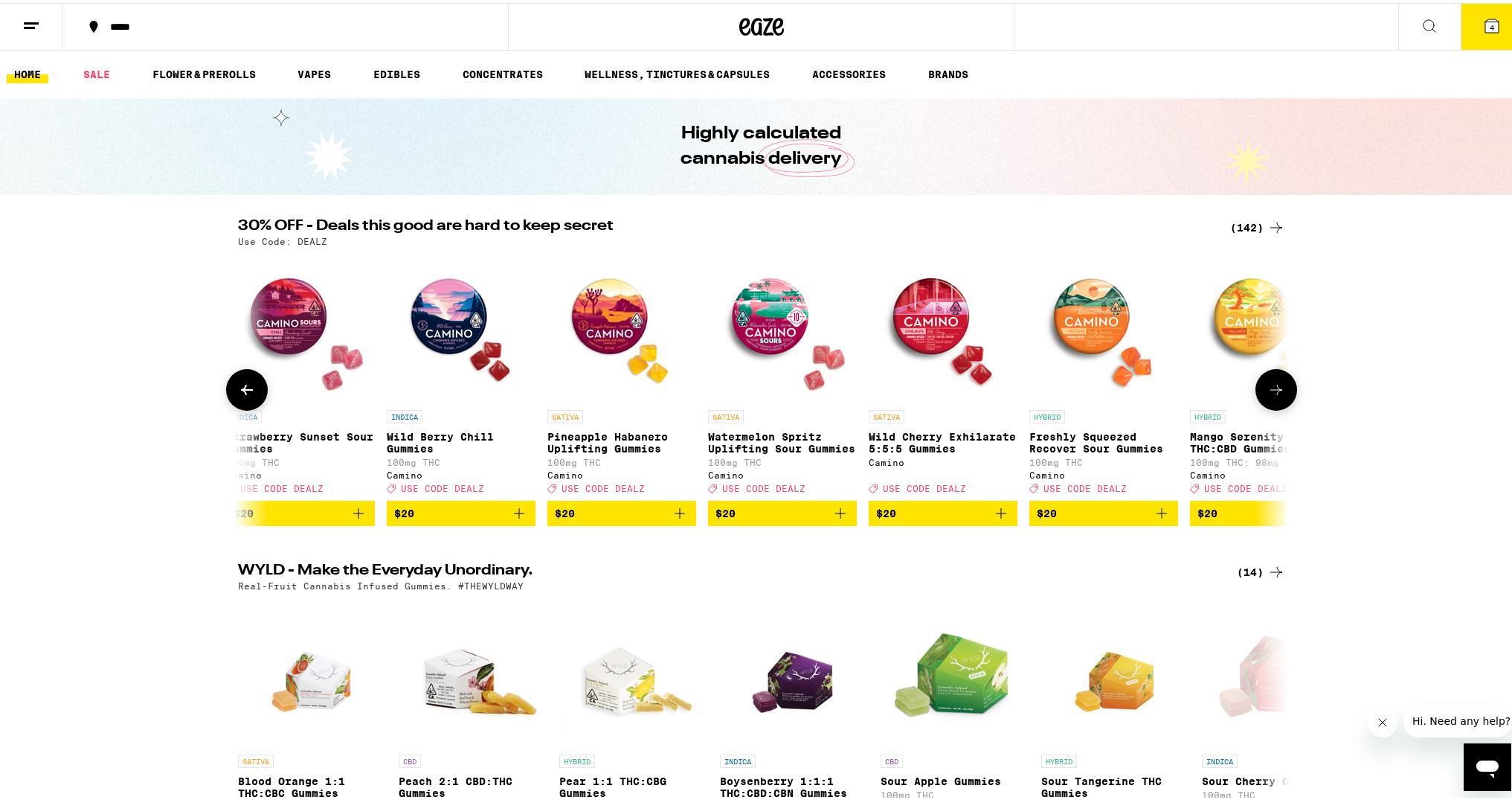
click at [1268, 396] on icon at bounding box center [1276, 387] width 18 height 18
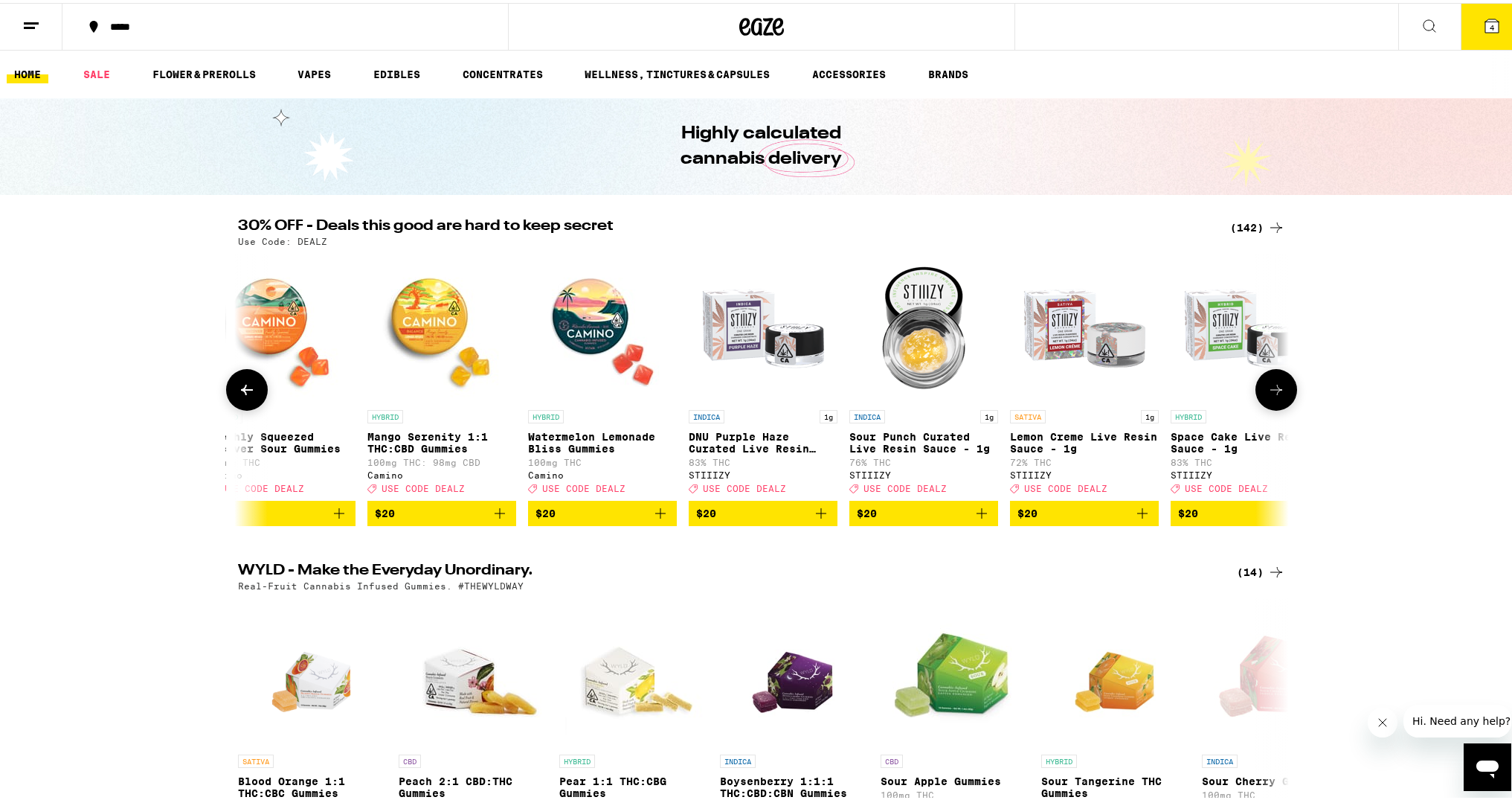
scroll to position [0, 7965]
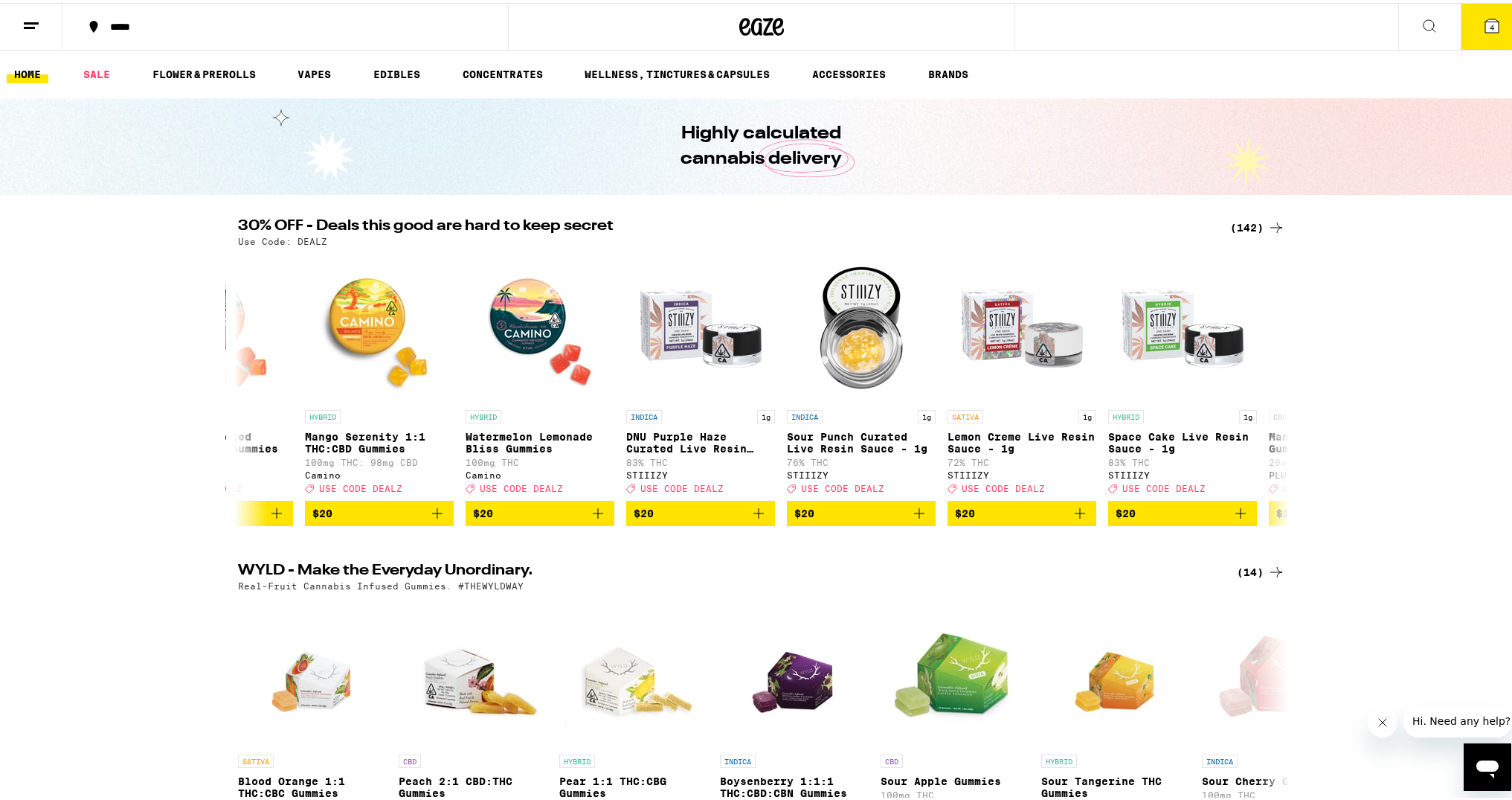
click at [1422, 19] on icon at bounding box center [1429, 23] width 18 height 18
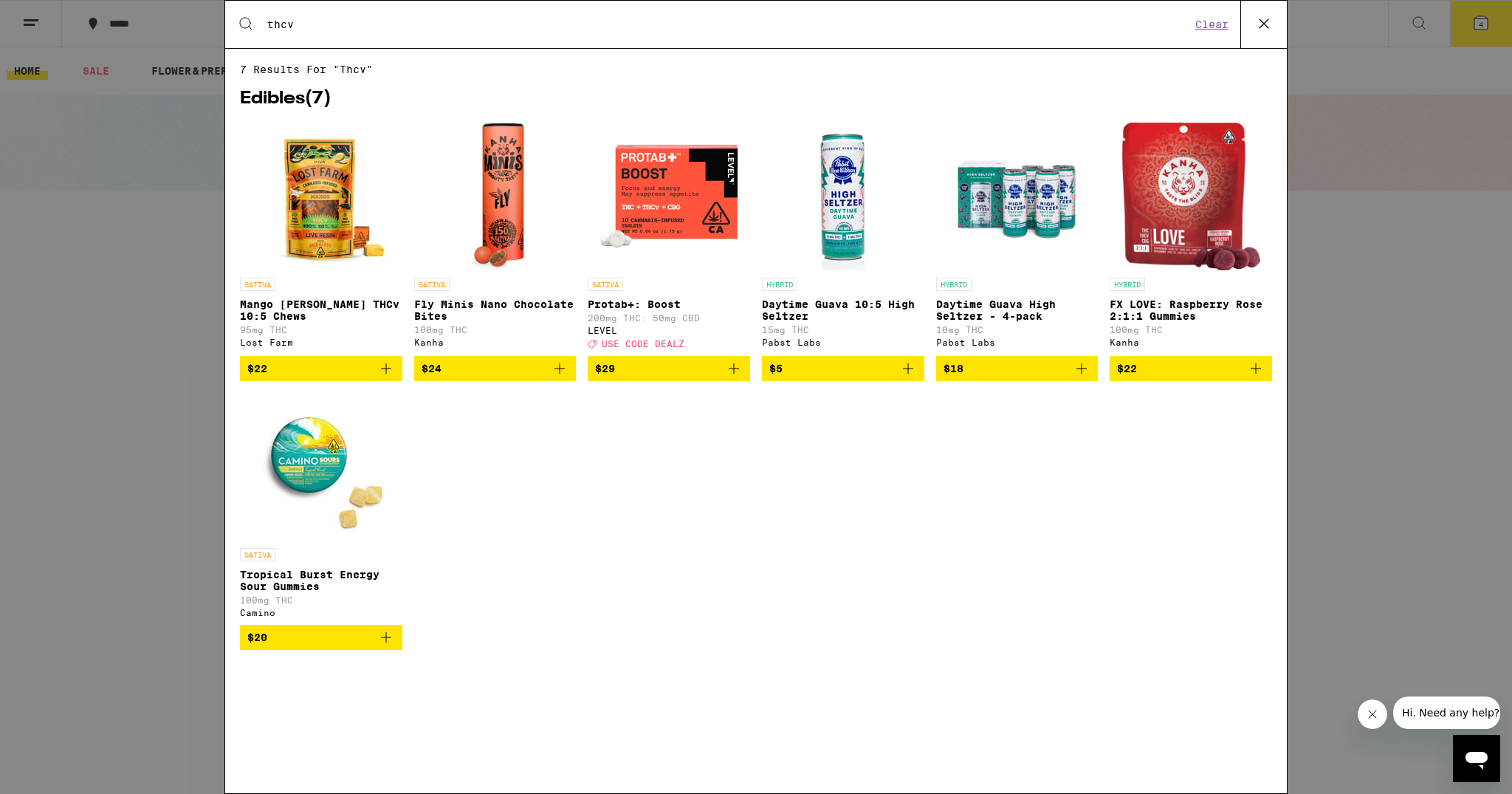
type input "thcv"
click at [394, 646] on icon "Add to bag" at bounding box center [386, 637] width 18 height 18
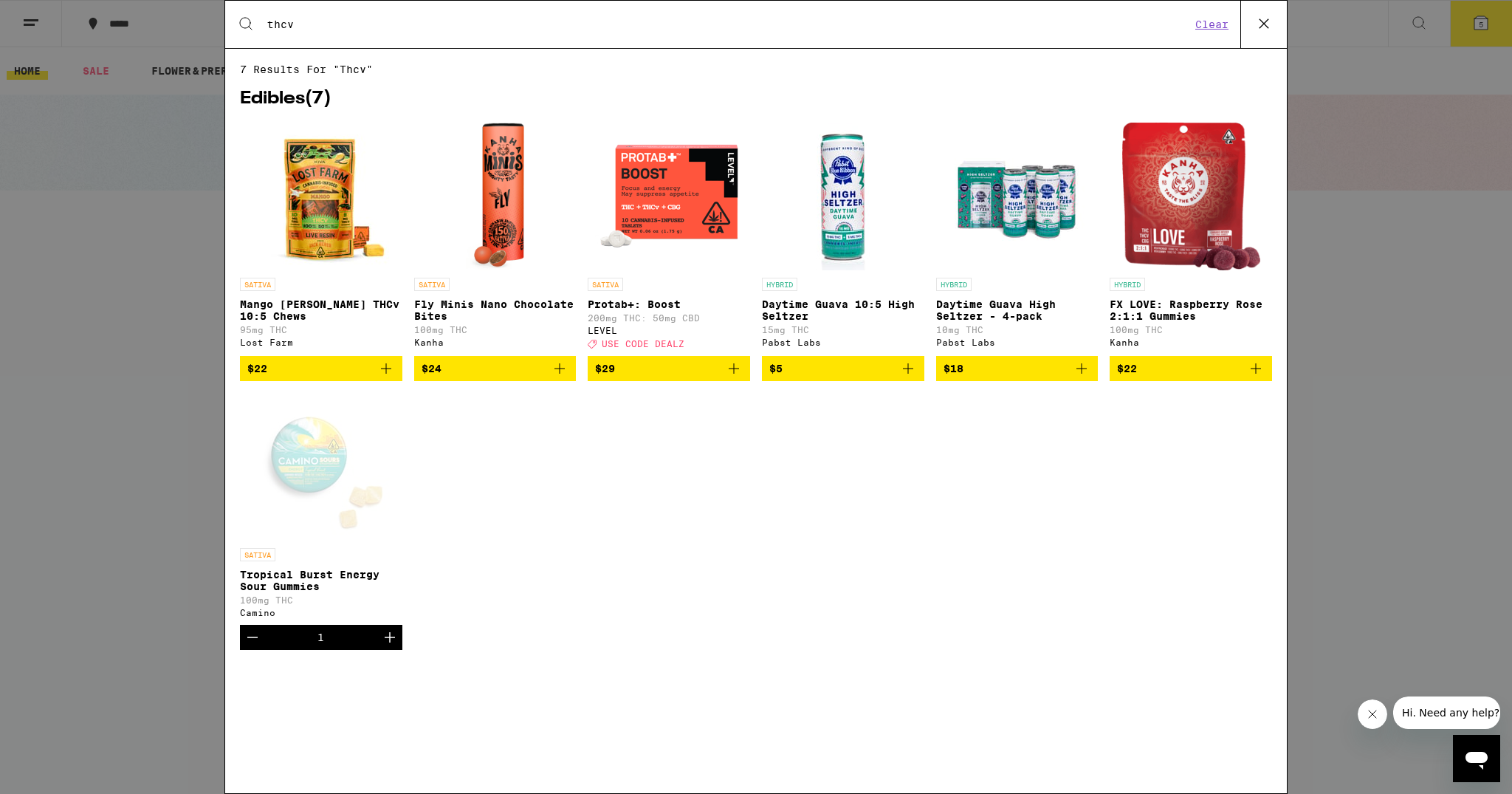
click at [1343, 28] on div "Search for Products thcv Clear 7 results for "thcv" Edibles ( 7 ) SATIVA Mango …" at bounding box center [756, 397] width 1512 height 794
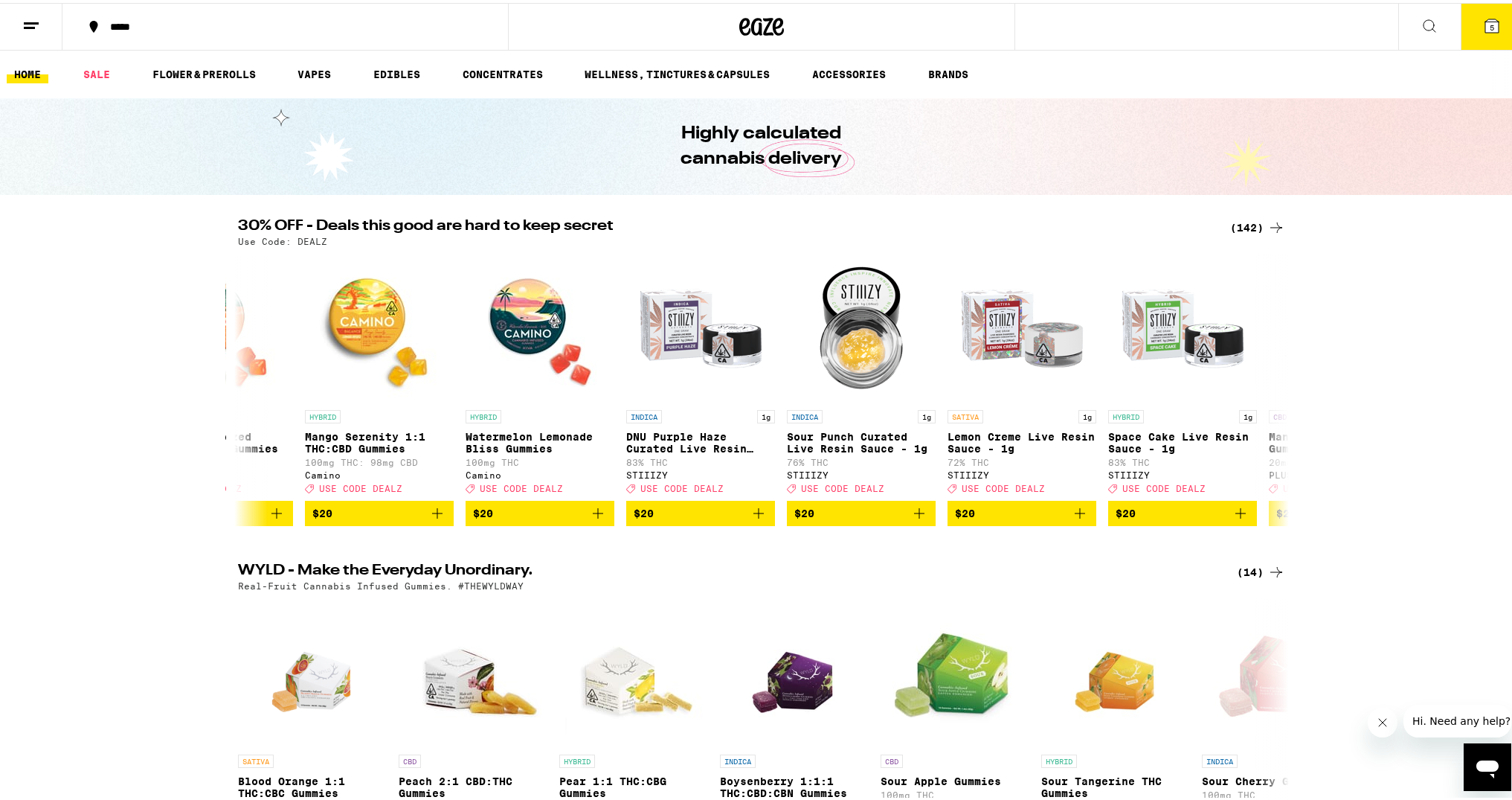
click at [1486, 26] on icon at bounding box center [1492, 23] width 14 height 14
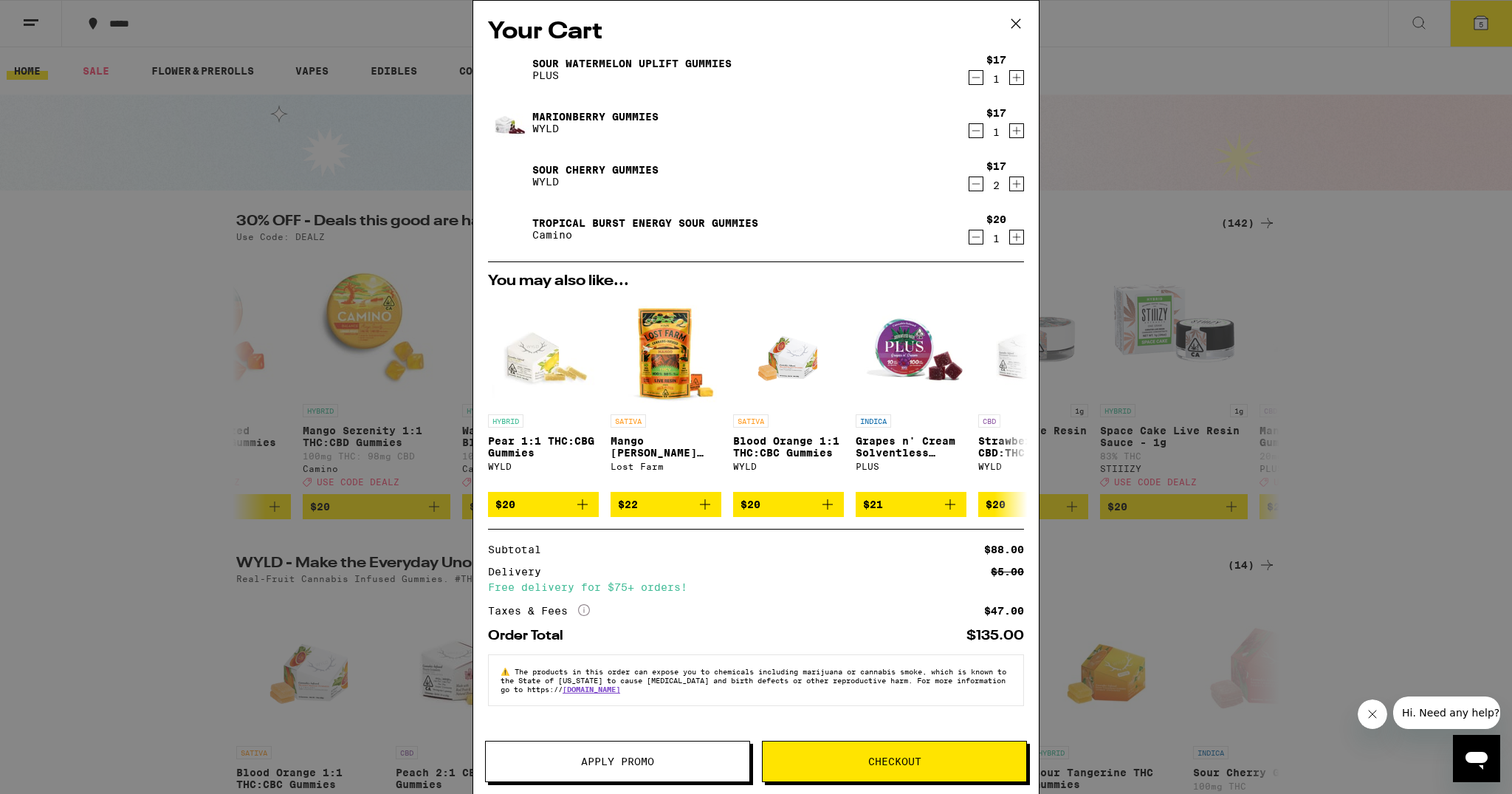
click at [560, 747] on button "Apply Promo" at bounding box center [617, 761] width 265 height 41
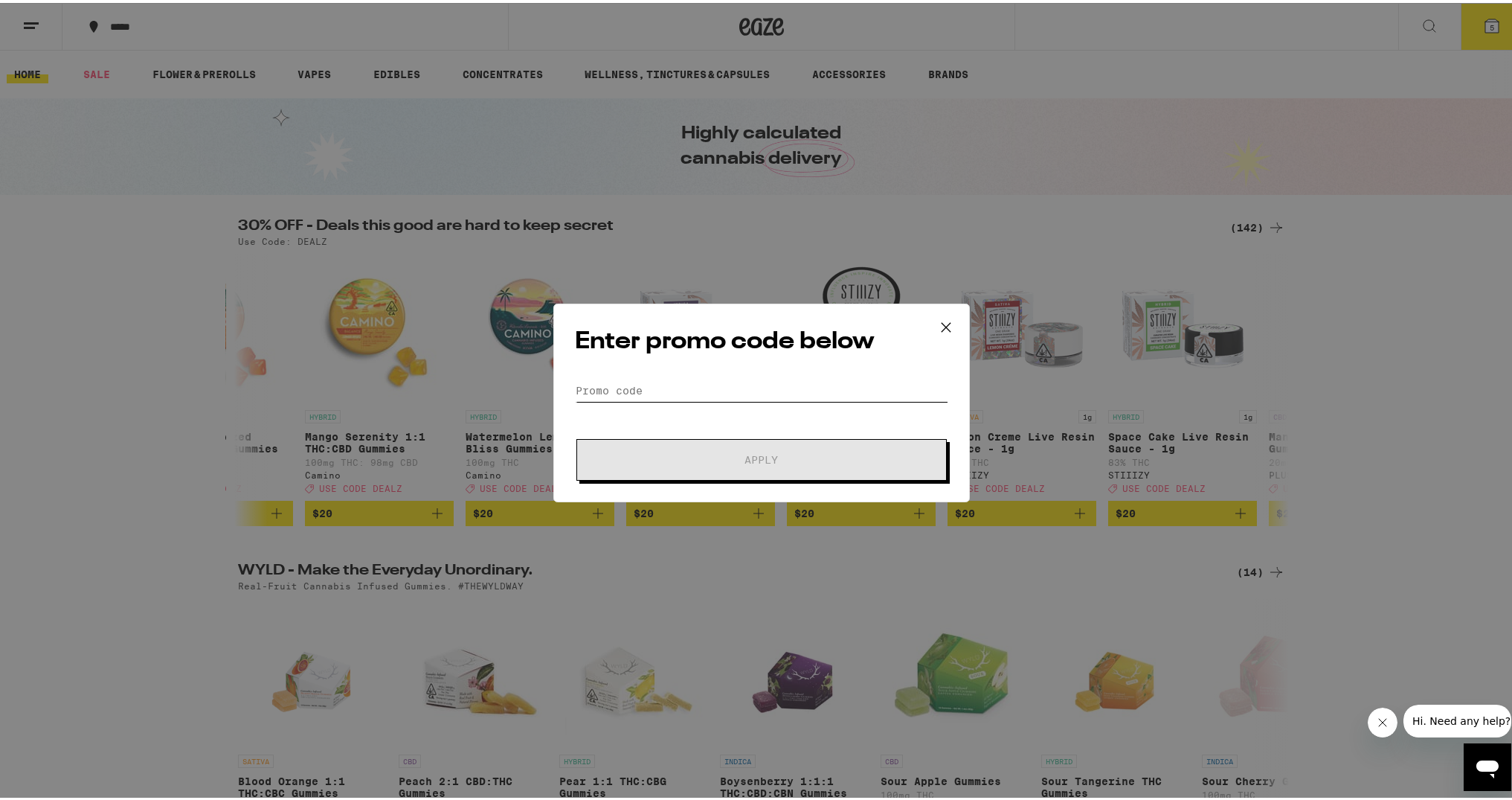
click at [584, 389] on input "Promo Code" at bounding box center [762, 388] width 373 height 22
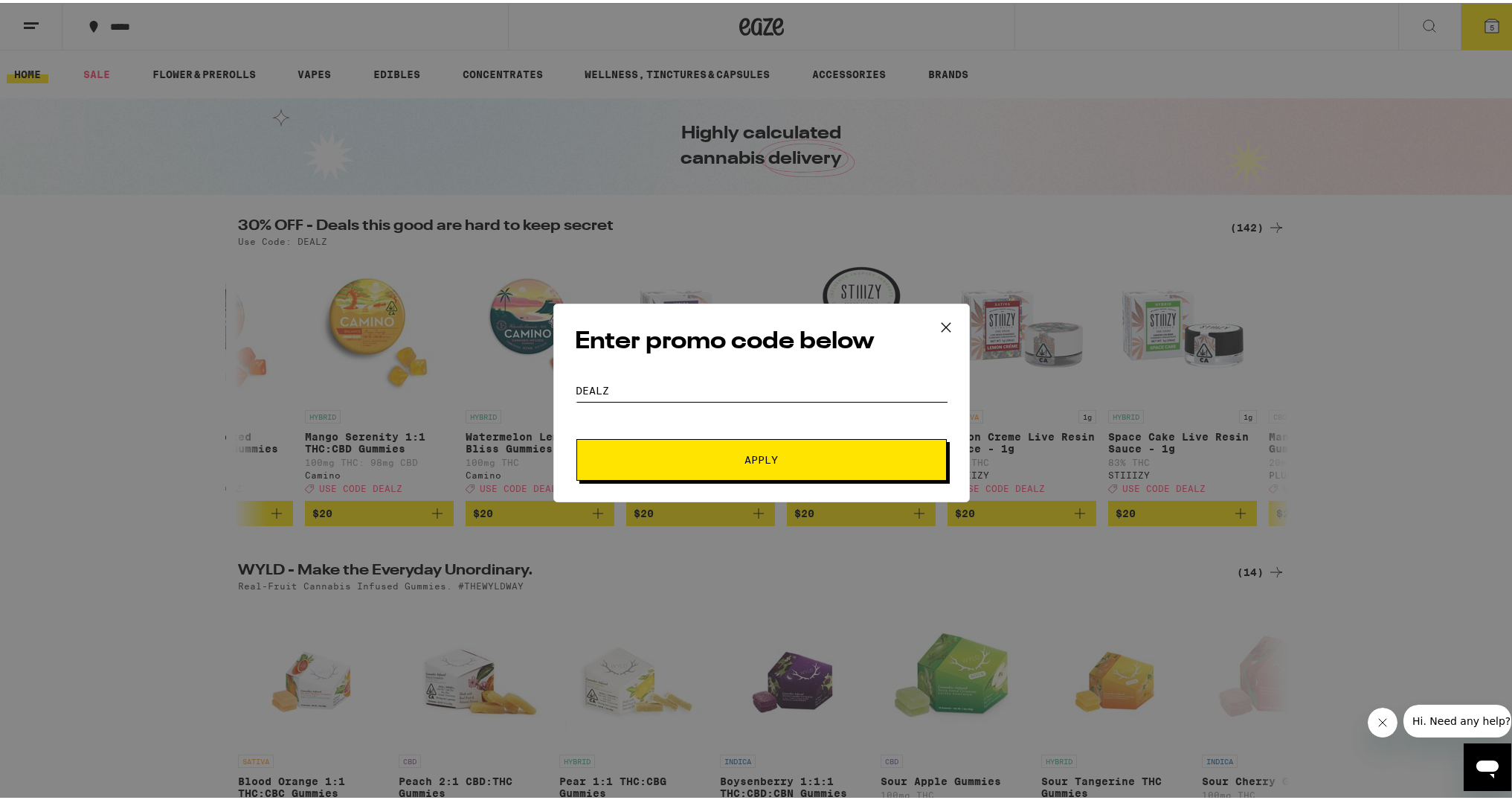
type input "DeALZ"
click at [704, 454] on span "Apply" at bounding box center [762, 457] width 267 height 10
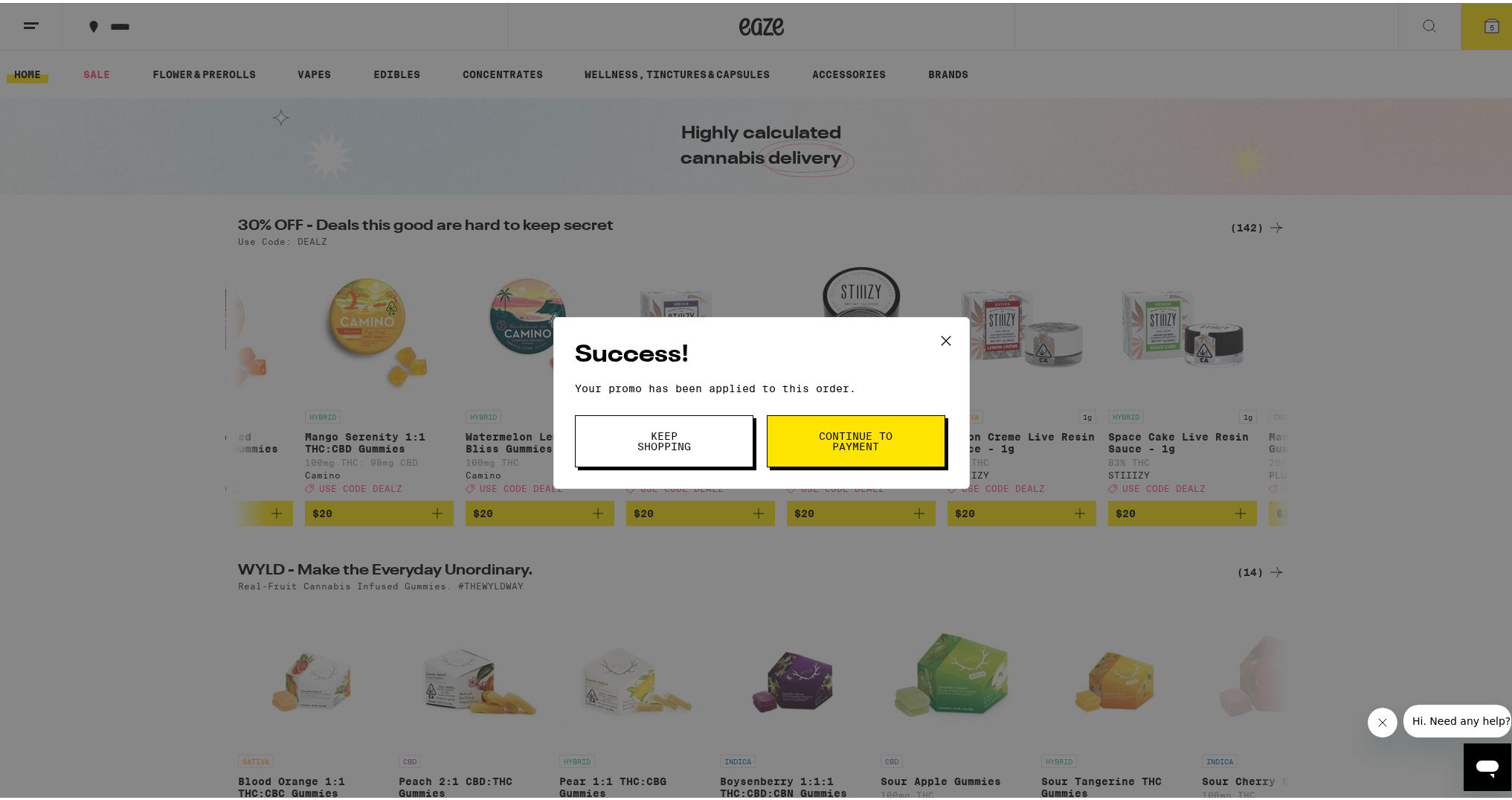
click at [841, 448] on span "Continue to payment" at bounding box center [855, 438] width 76 height 20
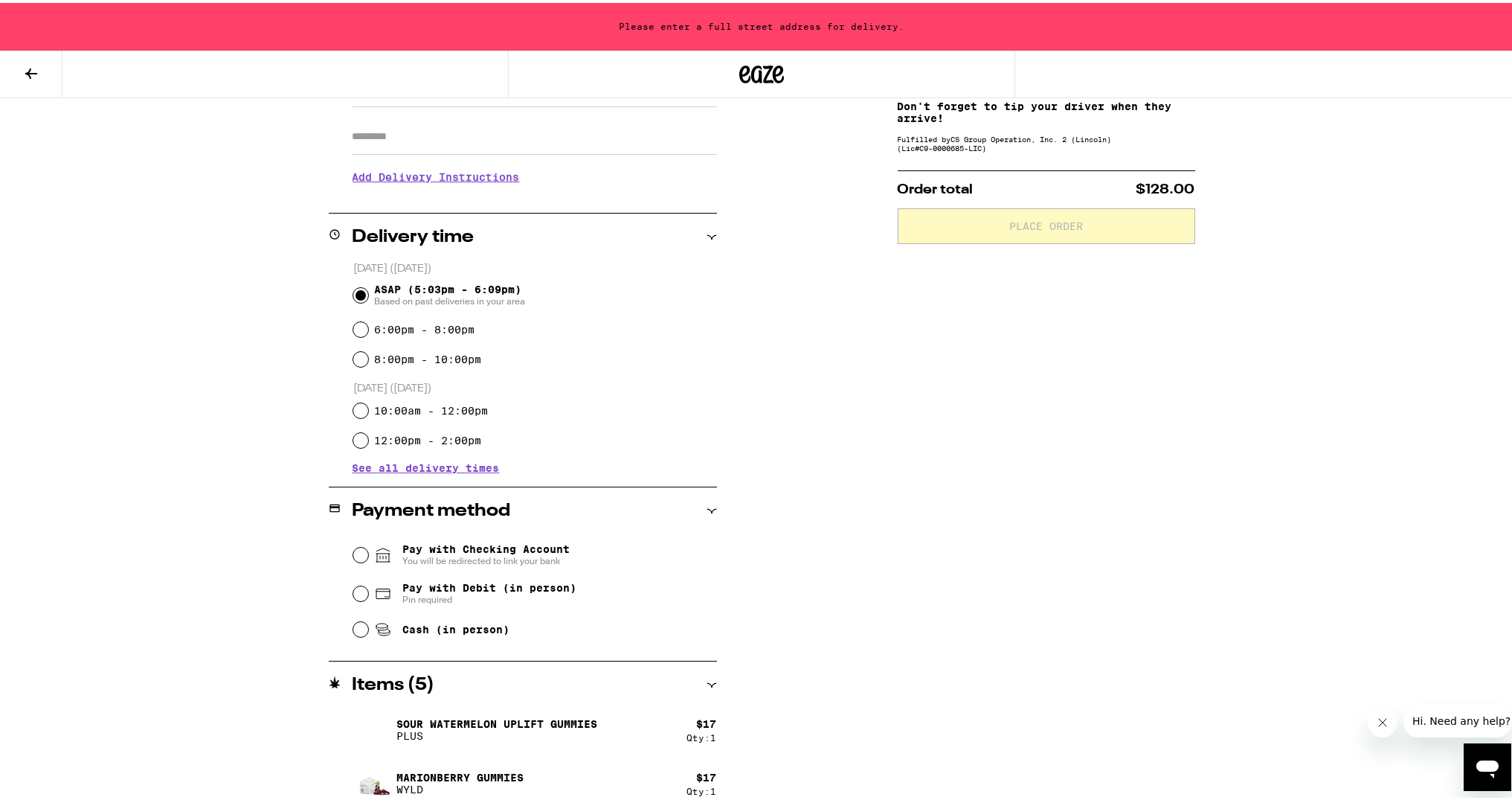
scroll to position [257, 0]
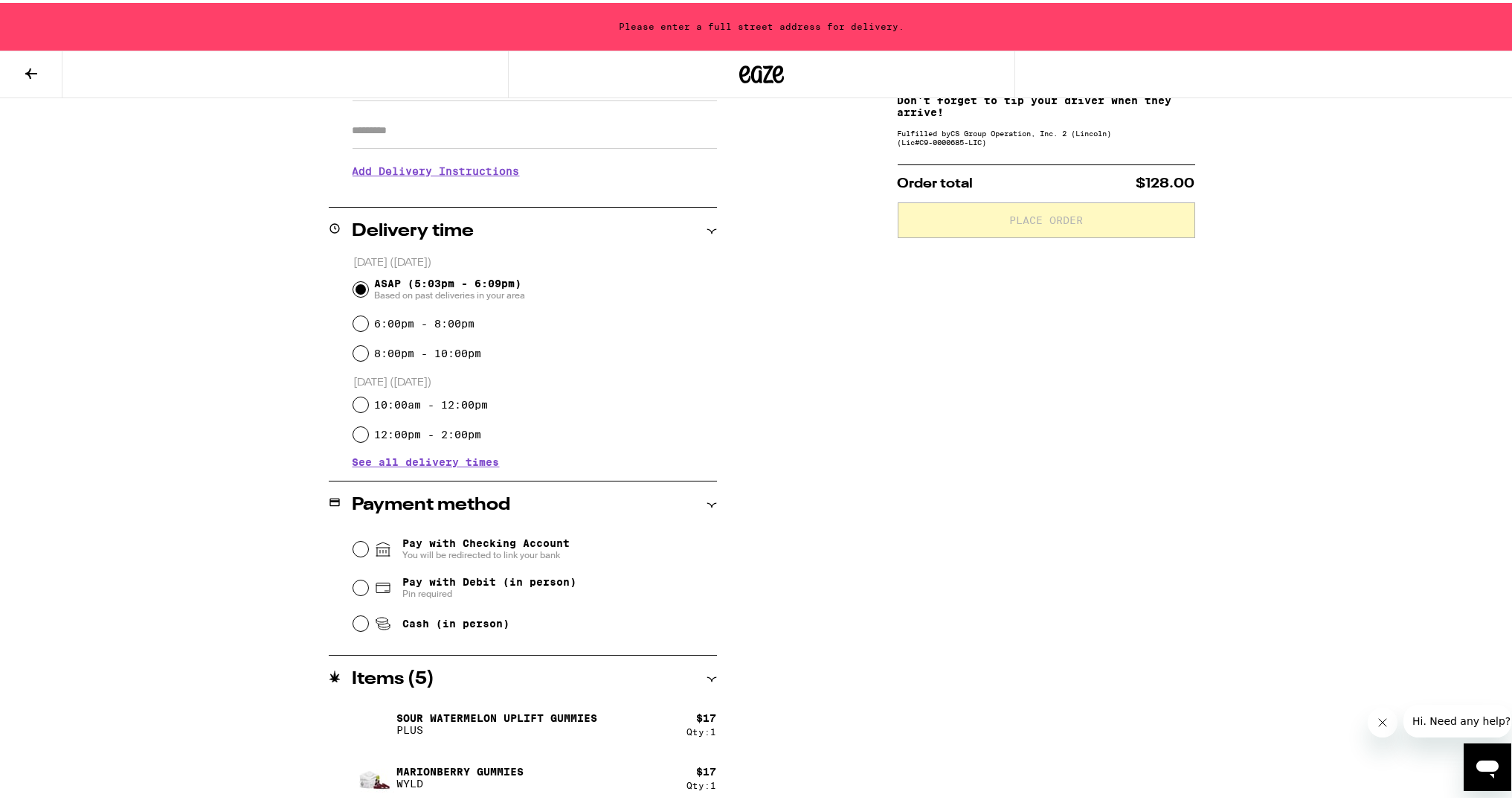
click at [355, 584] on input "Pay with Debit (in person) Pin required" at bounding box center [360, 584] width 14 height 14
radio input "true"
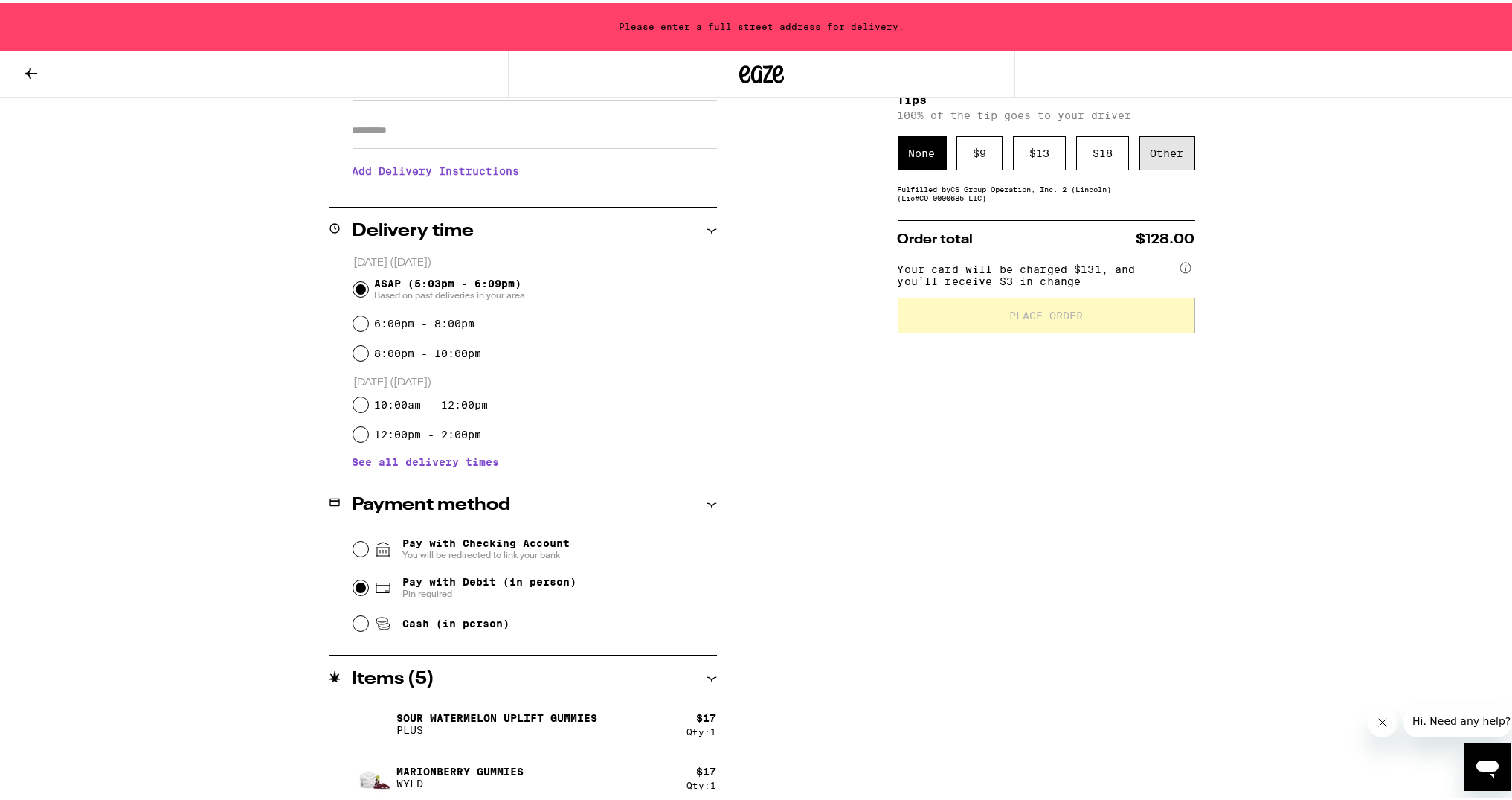
click at [1140, 163] on div "Other" at bounding box center [1167, 150] width 55 height 34
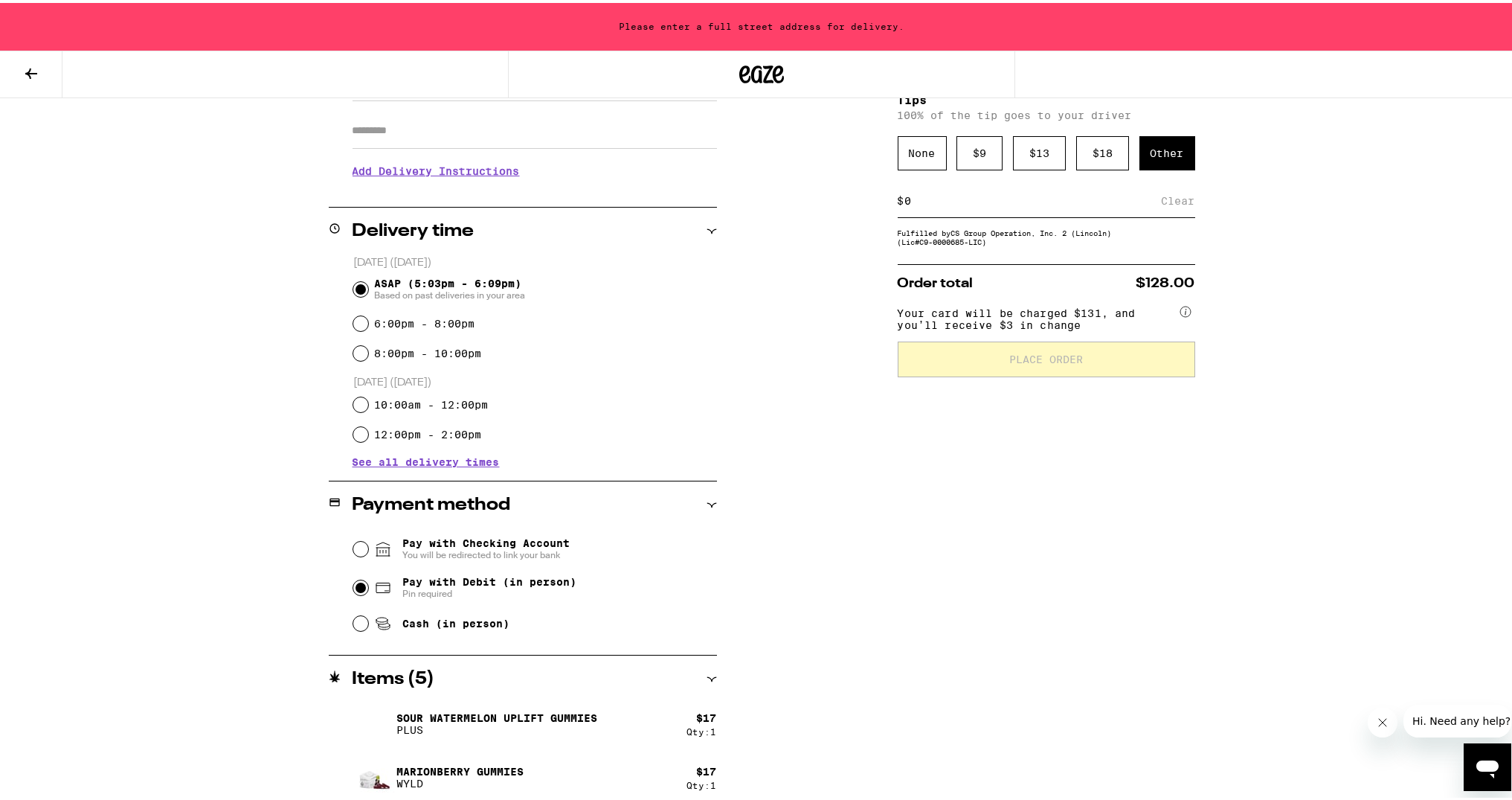
click at [934, 204] on input at bounding box center [1033, 198] width 257 height 14
type input "15"
click at [1175, 208] on div "Save" at bounding box center [1181, 198] width 26 height 32
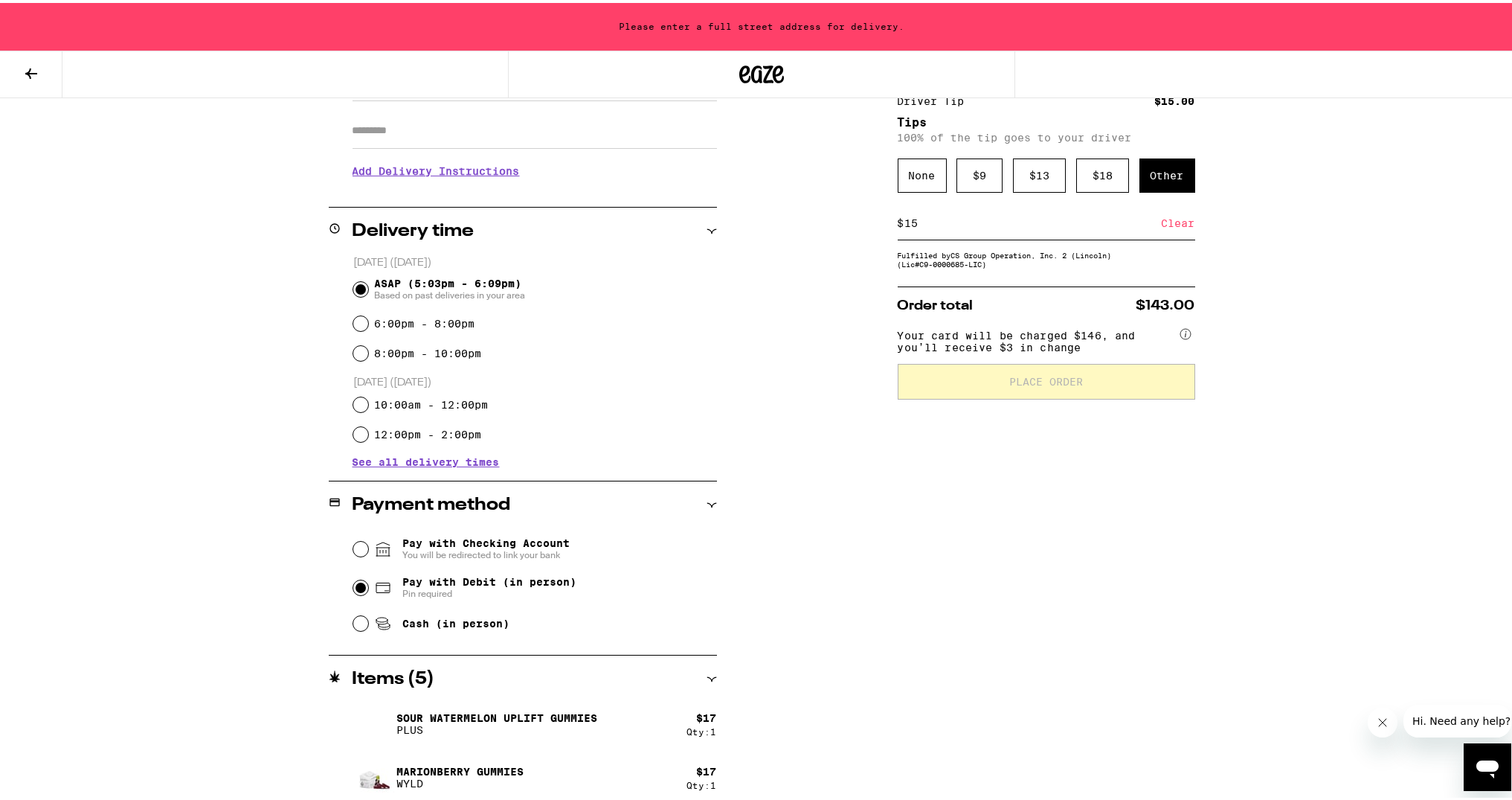
scroll to position [372, 0]
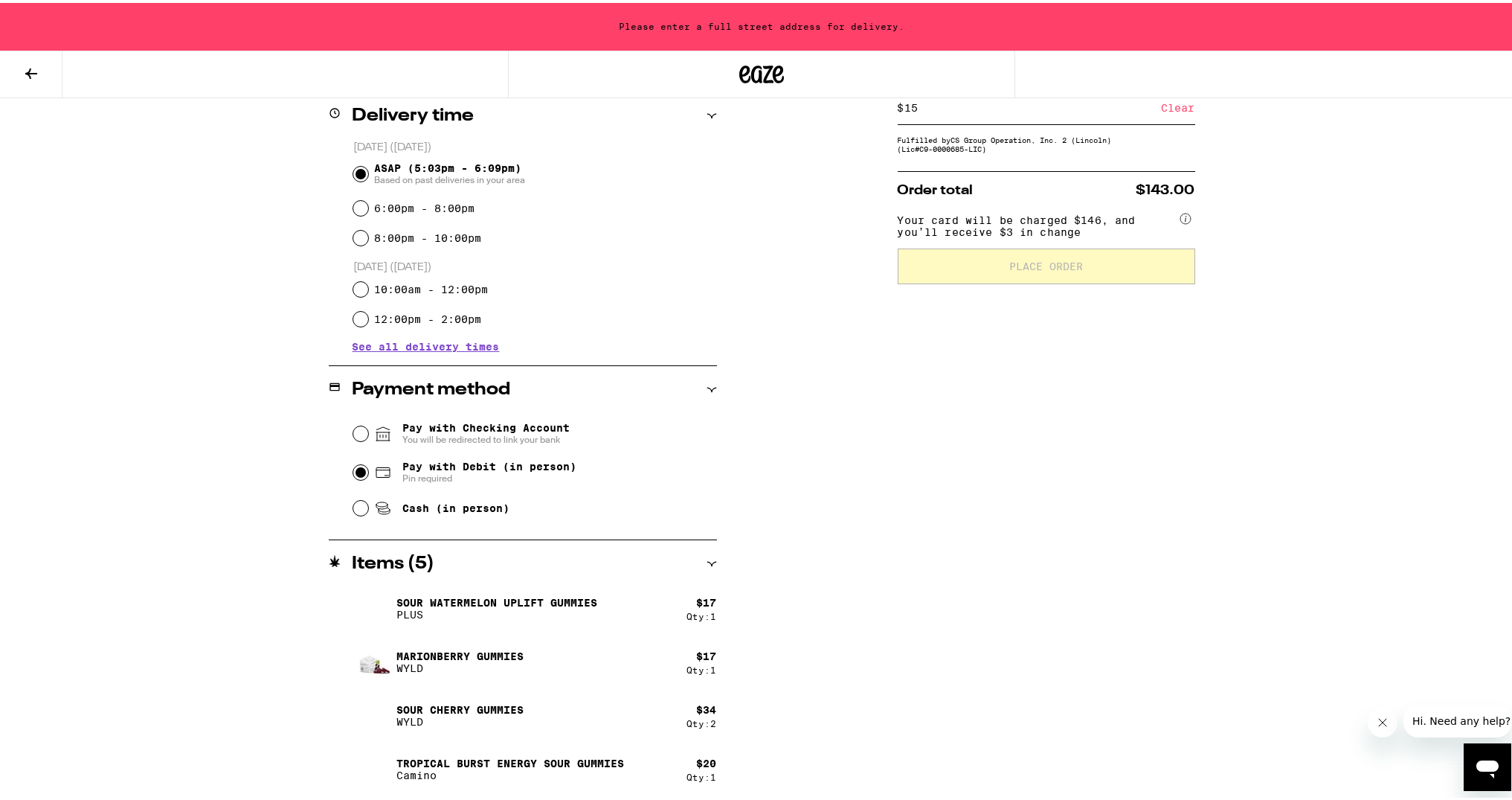
click at [1018, 203] on div "Order total $143.00 Your card will be charged $146, and you’ll receive $3 in ch…" at bounding box center [1046, 224] width 297 height 113
click at [1066, 158] on div "Subtotal $88.00 Delivery $5.00 Free delivery for $75+ orders! Taxes & Fees More…" at bounding box center [1046, 327] width 297 height 945
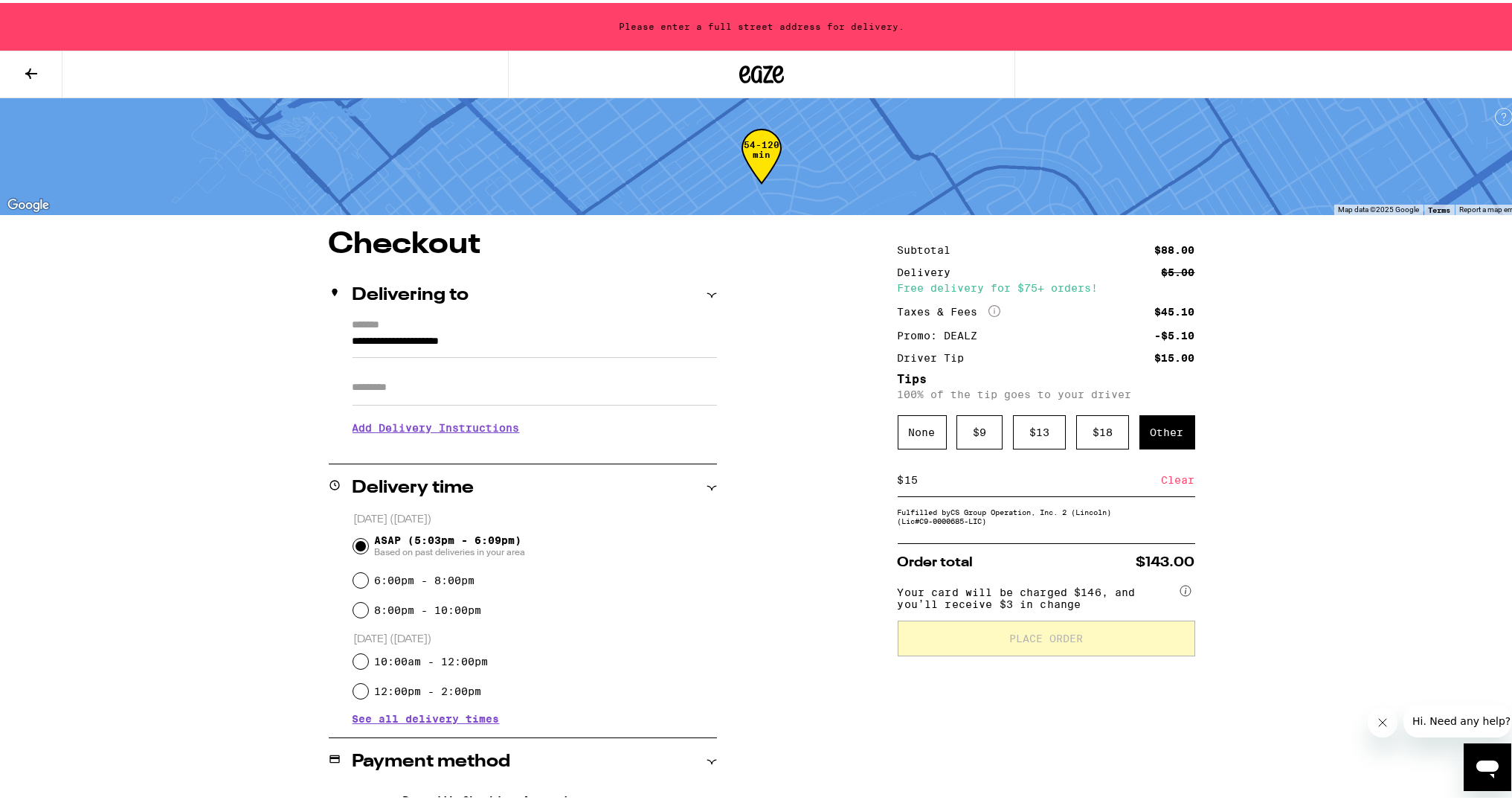
scroll to position [0, 0]
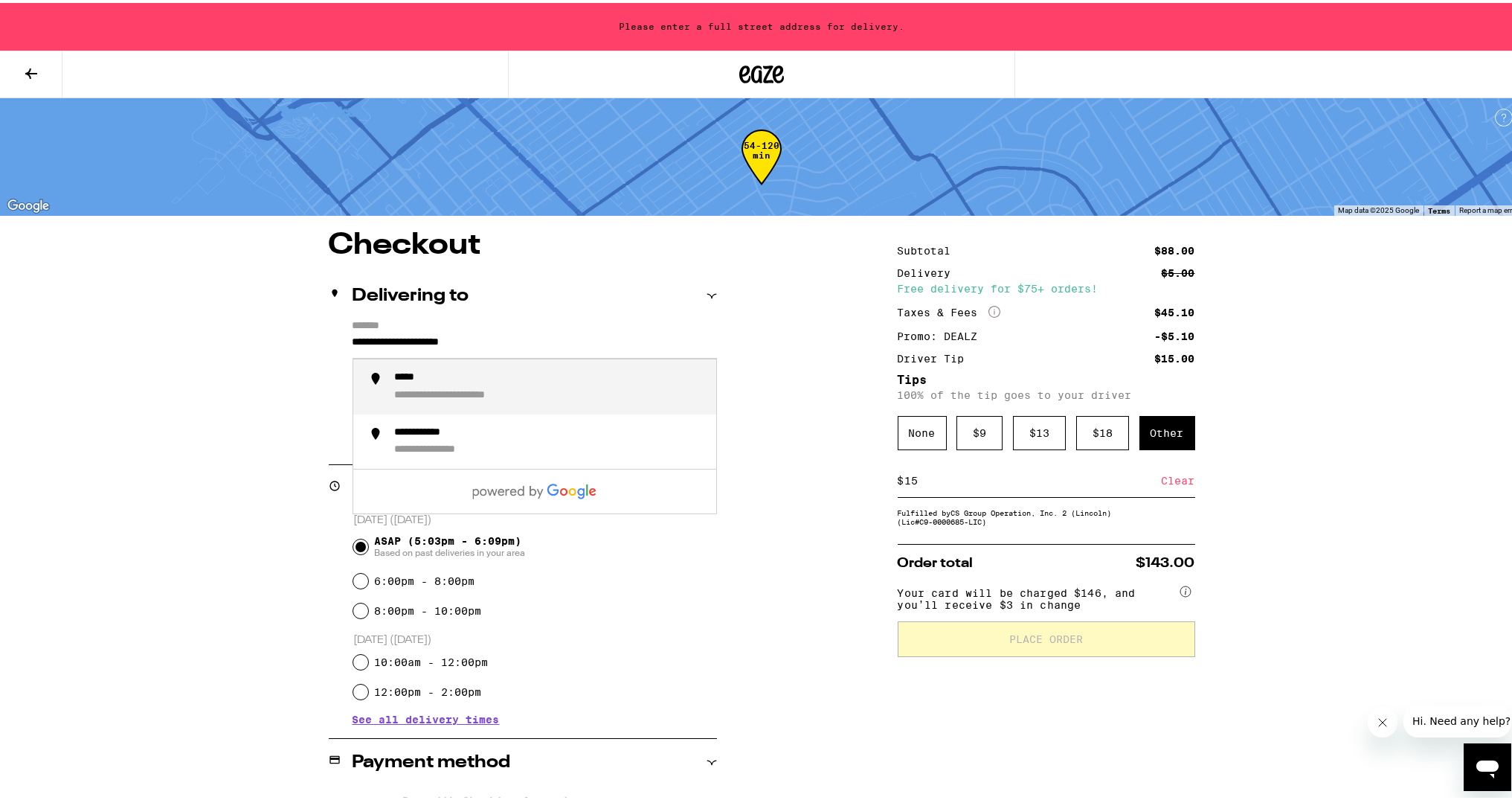
drag, startPoint x: 514, startPoint y: 342, endPoint x: 333, endPoint y: 342, distance: 181.0
click at [333, 342] on div "**********" at bounding box center [523, 381] width 388 height 128
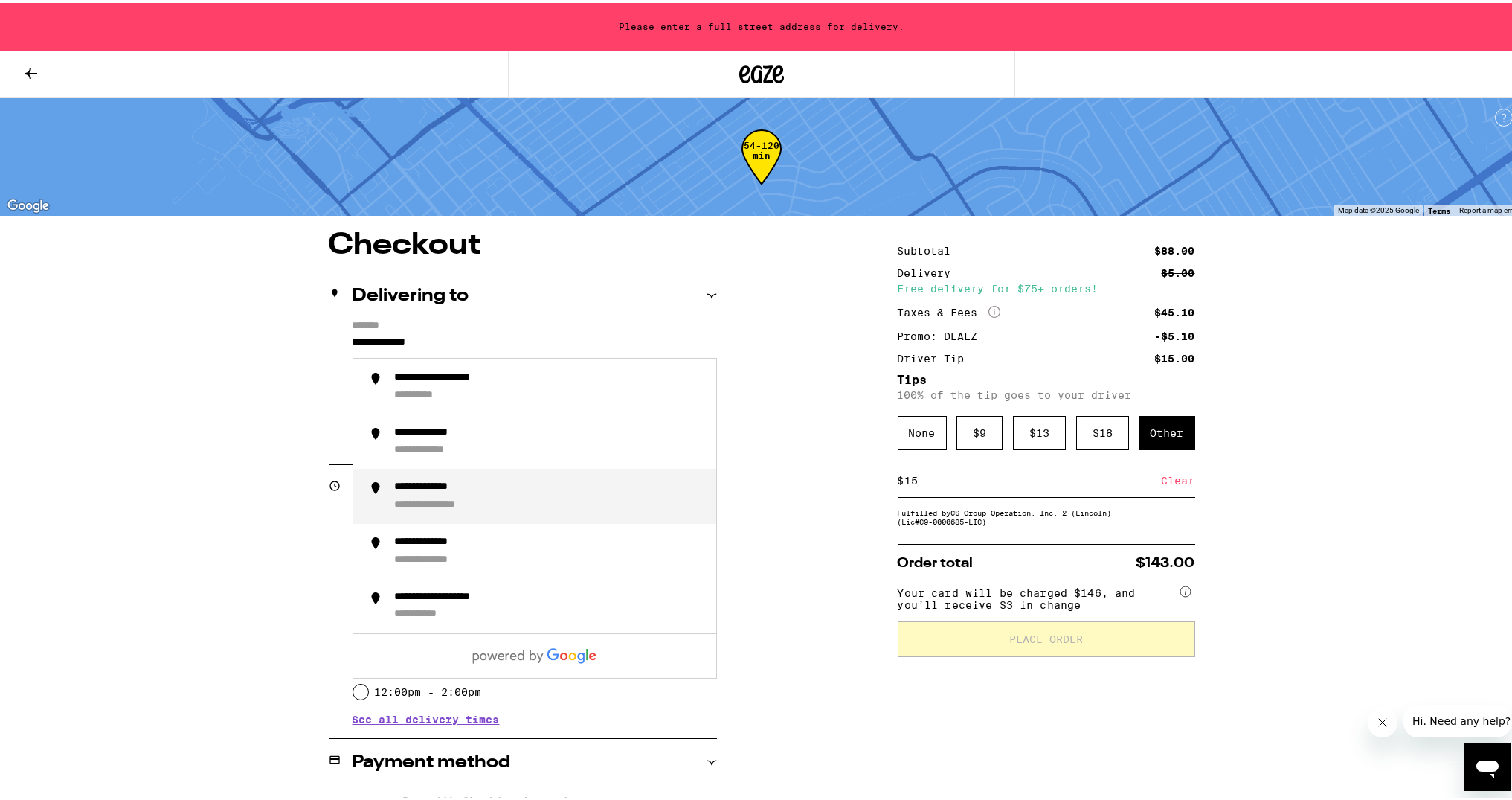
click at [486, 490] on div "**********" at bounding box center [549, 493] width 309 height 32
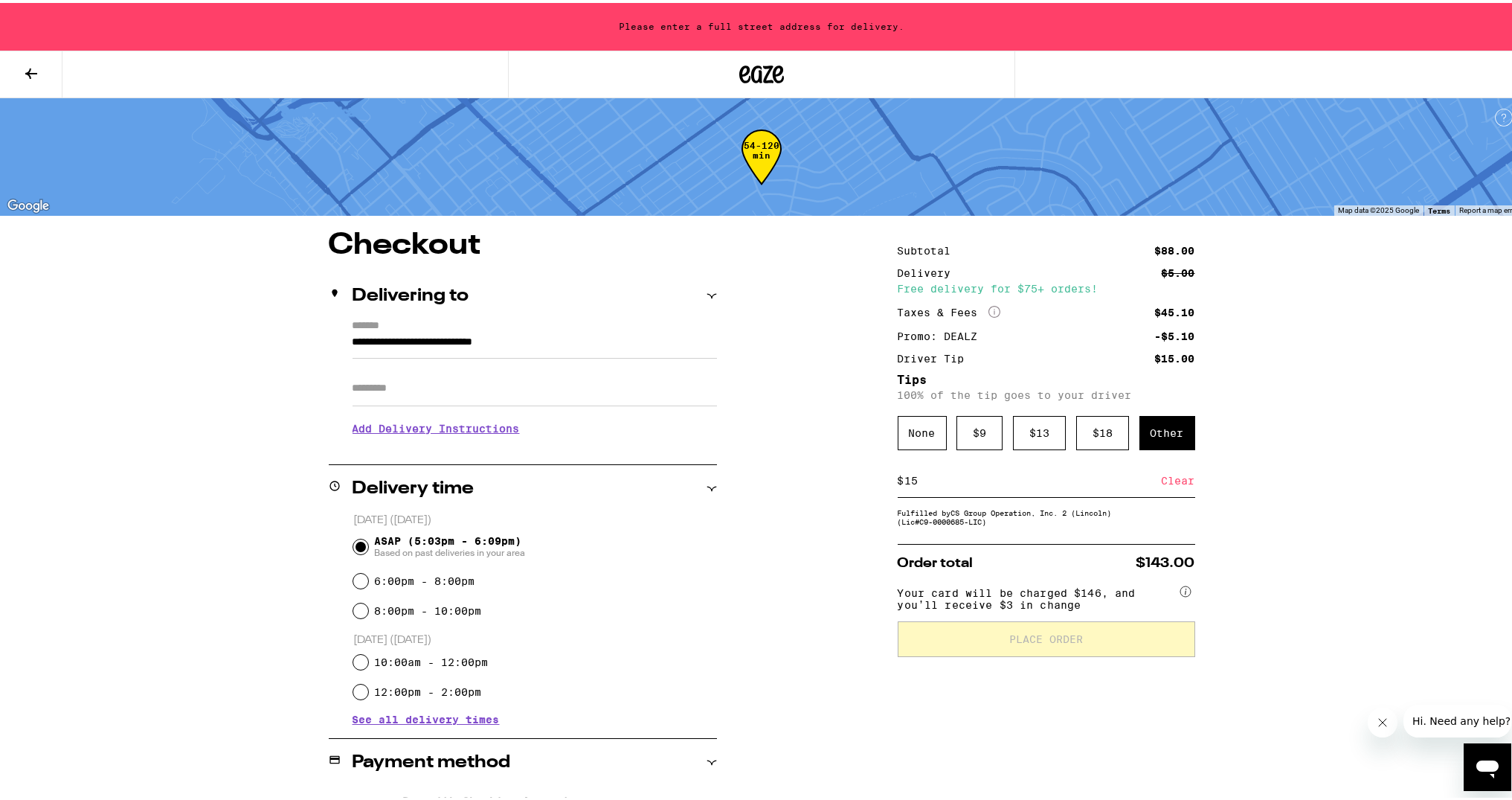
type input "**********"
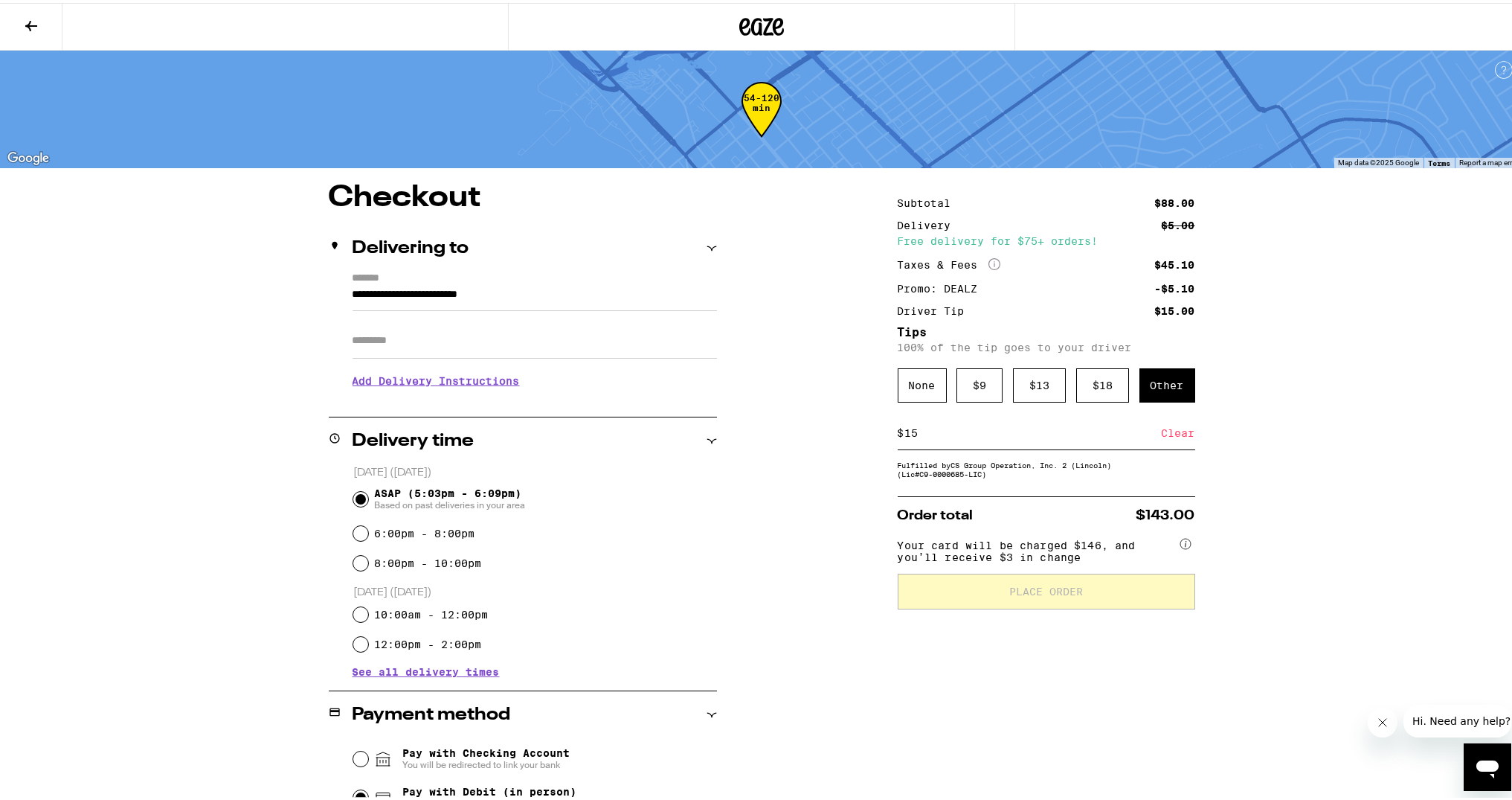
click at [381, 383] on h3 "Add Delivery Instructions" at bounding box center [535, 377] width 365 height 34
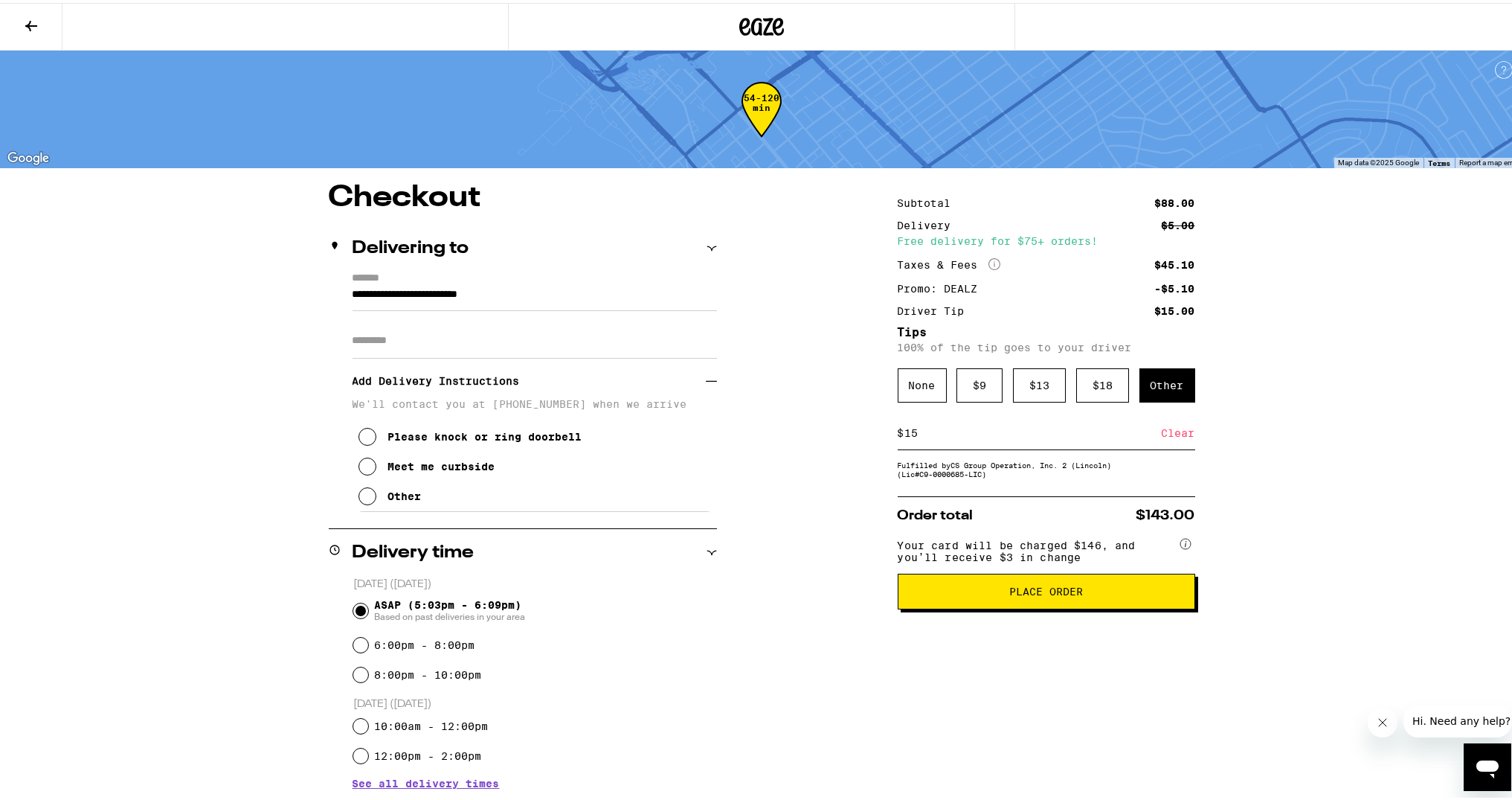
click at [364, 472] on icon at bounding box center [367, 463] width 18 height 18
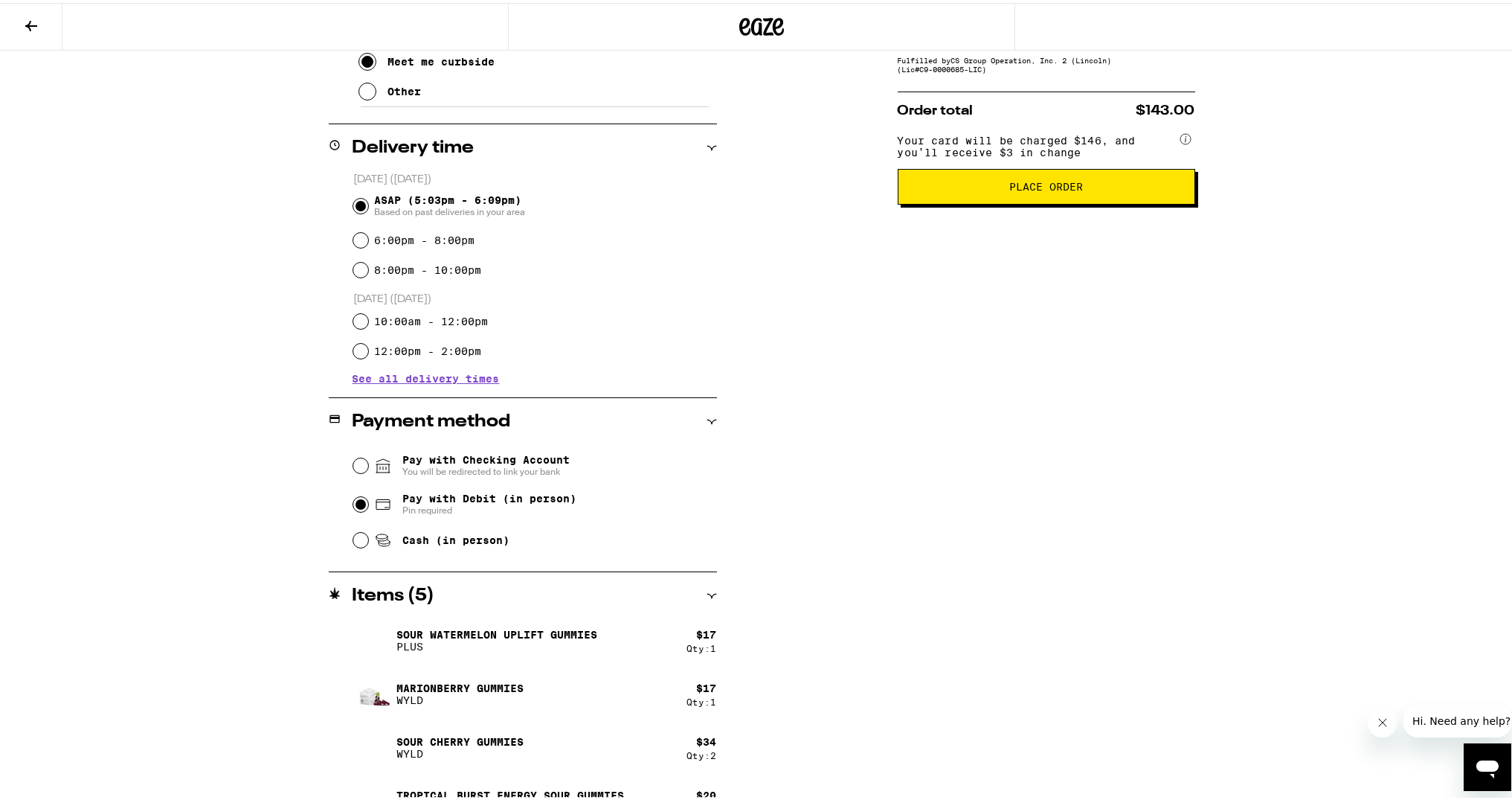
scroll to position [437, 0]
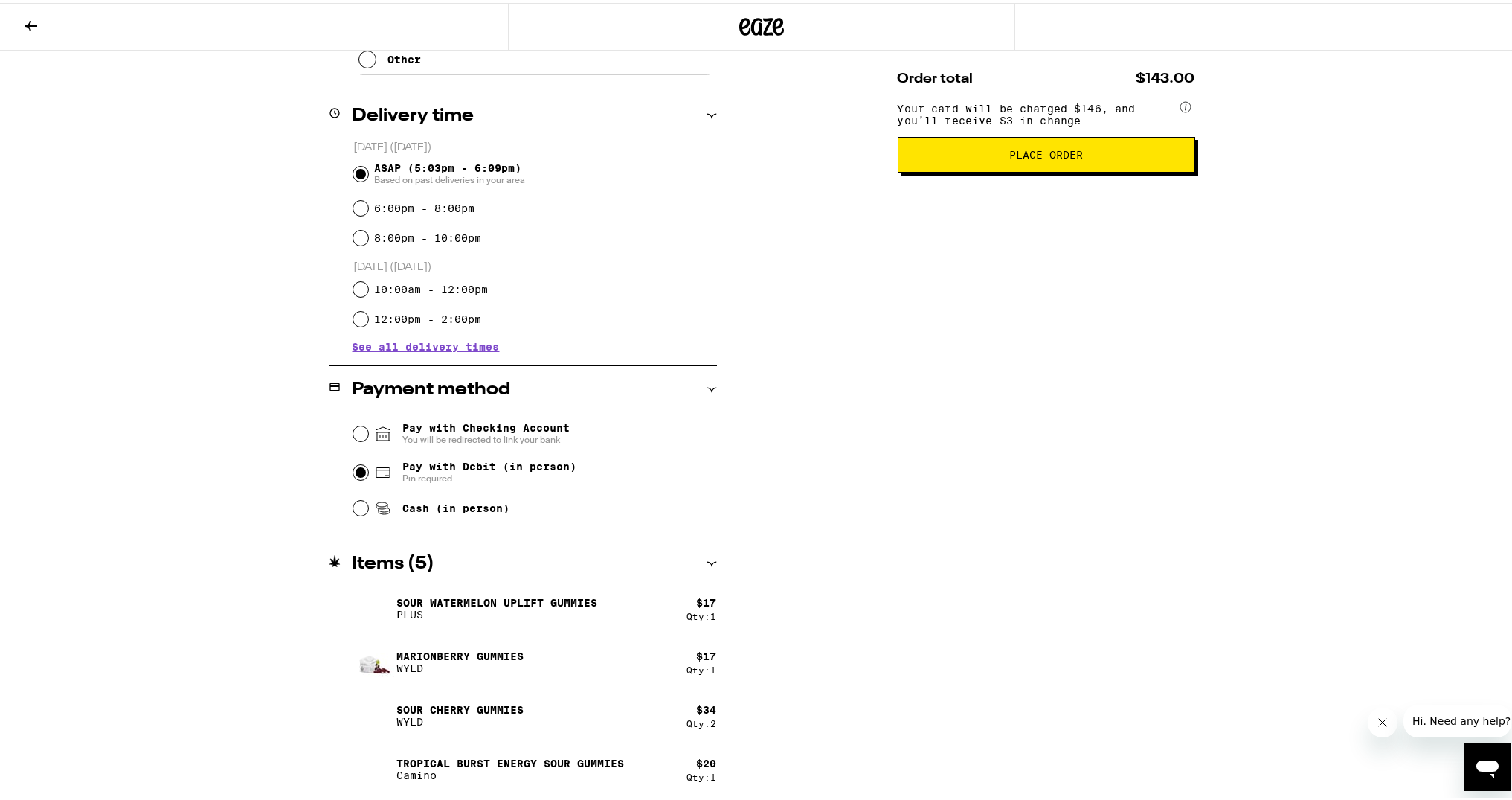
click at [962, 157] on span "Place Order" at bounding box center [1047, 152] width 273 height 10
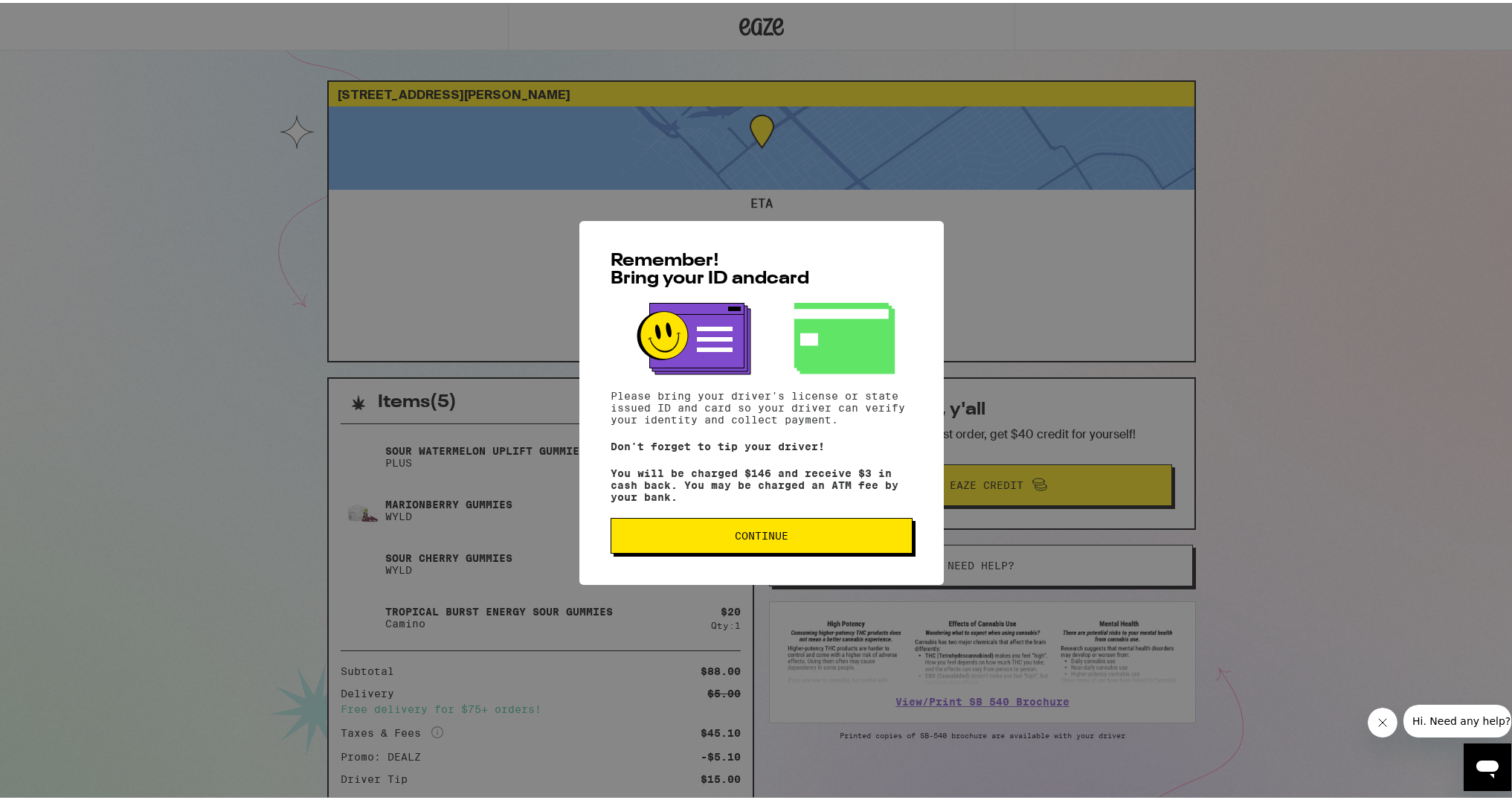
click at [767, 528] on button "Continue" at bounding box center [762, 532] width 302 height 36
